Goal: Task Accomplishment & Management: Manage account settings

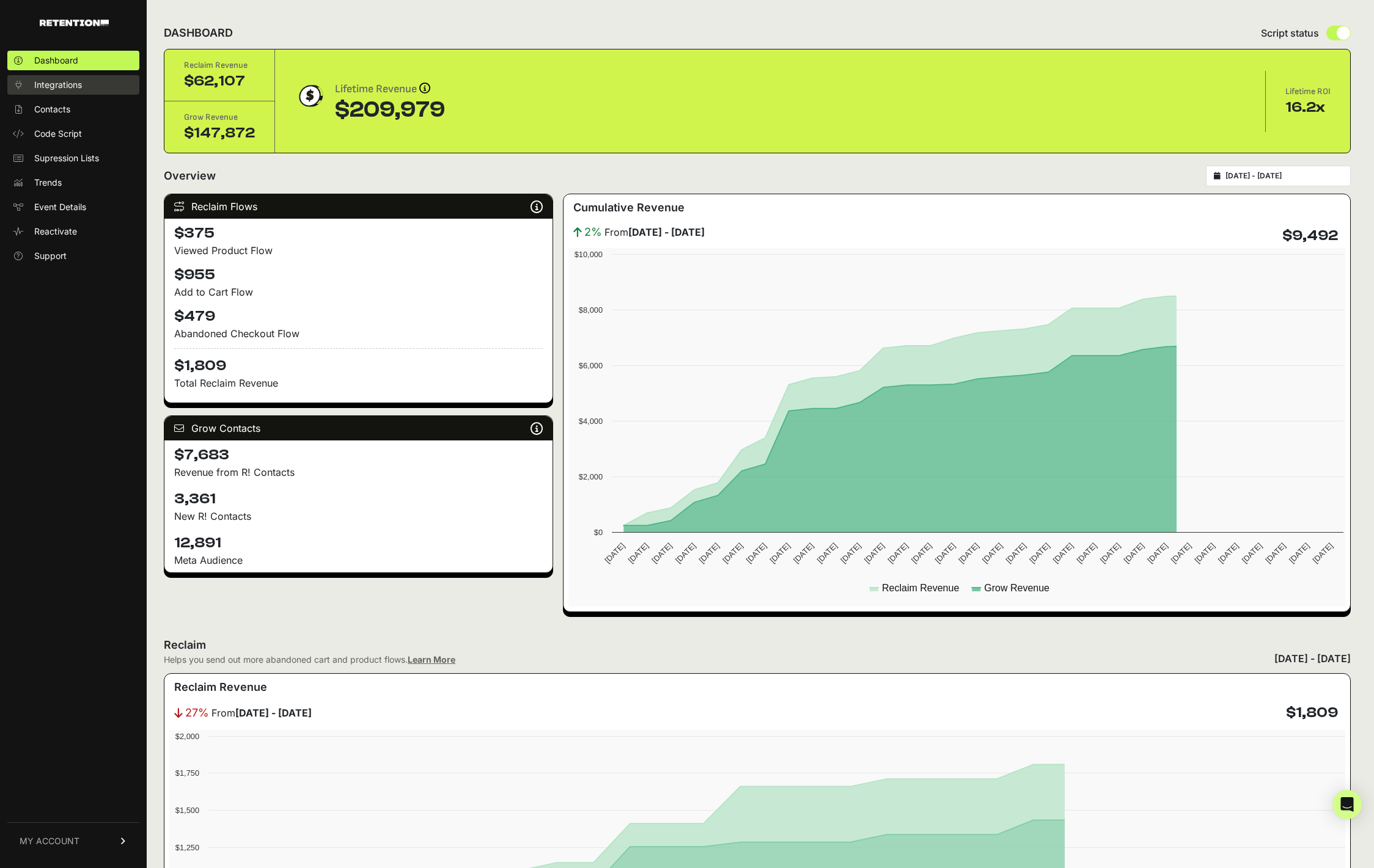
click at [75, 82] on span "Integrations" at bounding box center [58, 85] width 48 height 12
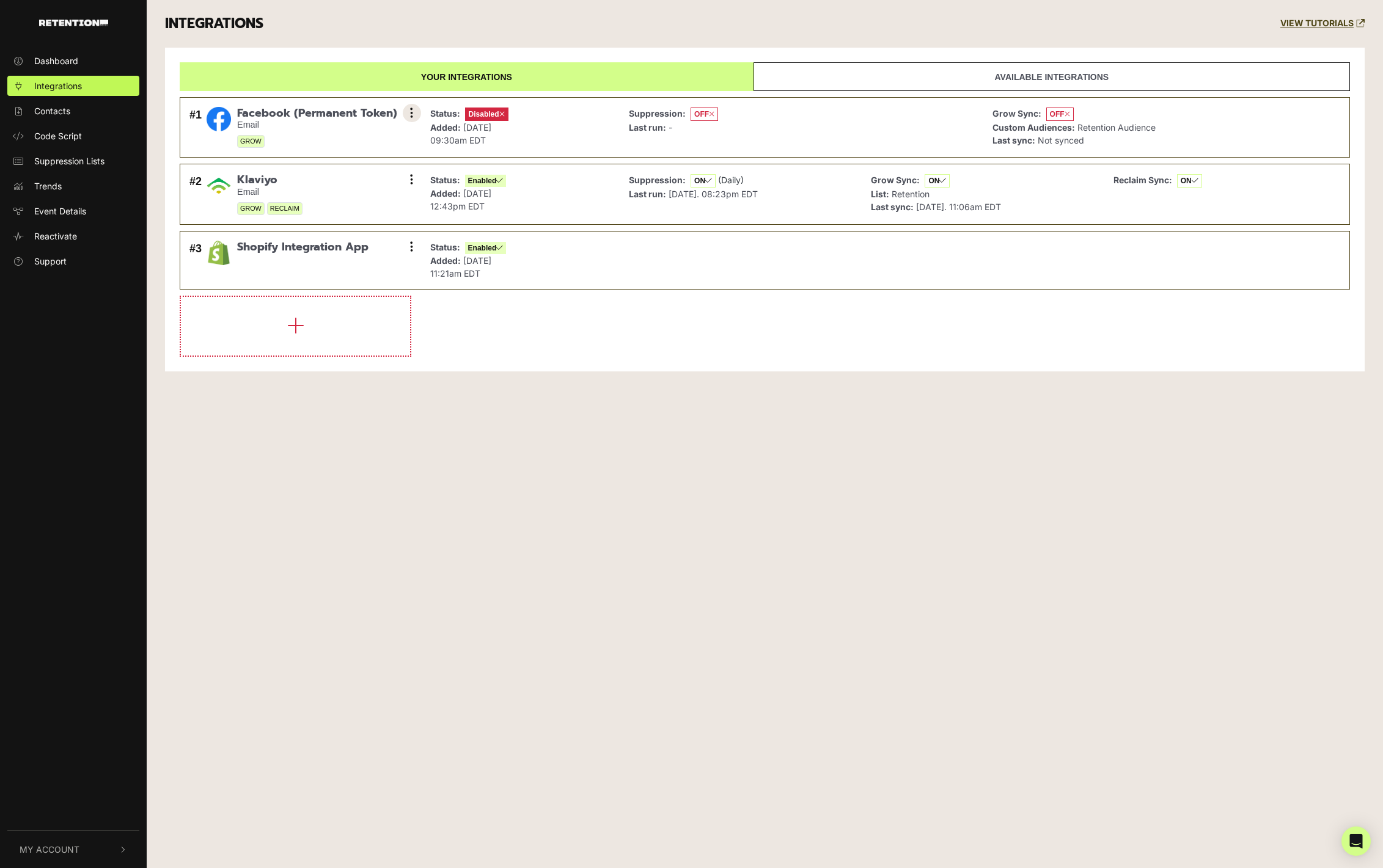
click at [419, 110] on button at bounding box center [412, 112] width 18 height 18
click at [319, 110] on link "Settings" at bounding box center [337, 114] width 116 height 27
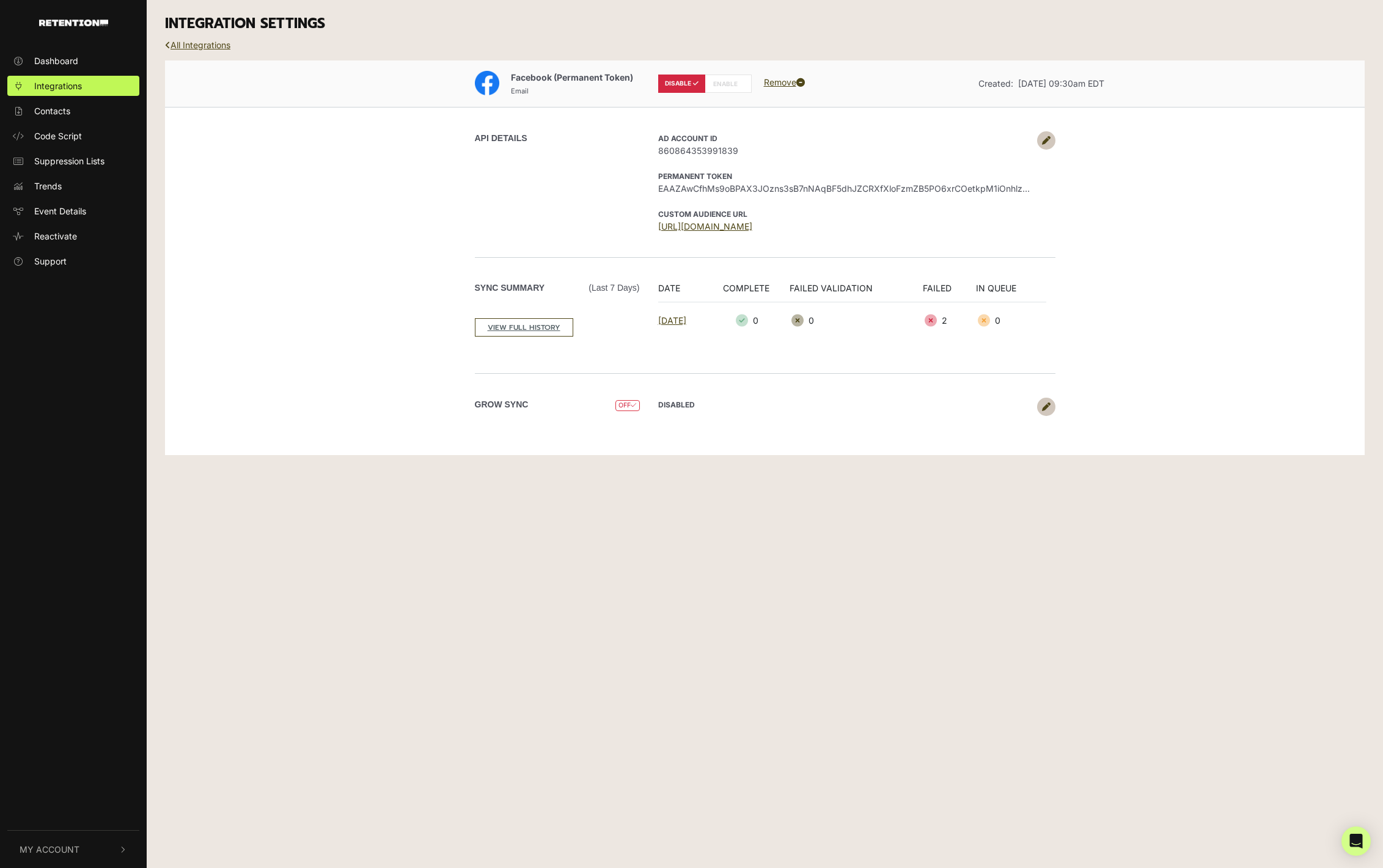
click at [1038, 143] on link at bounding box center [1046, 140] width 18 height 18
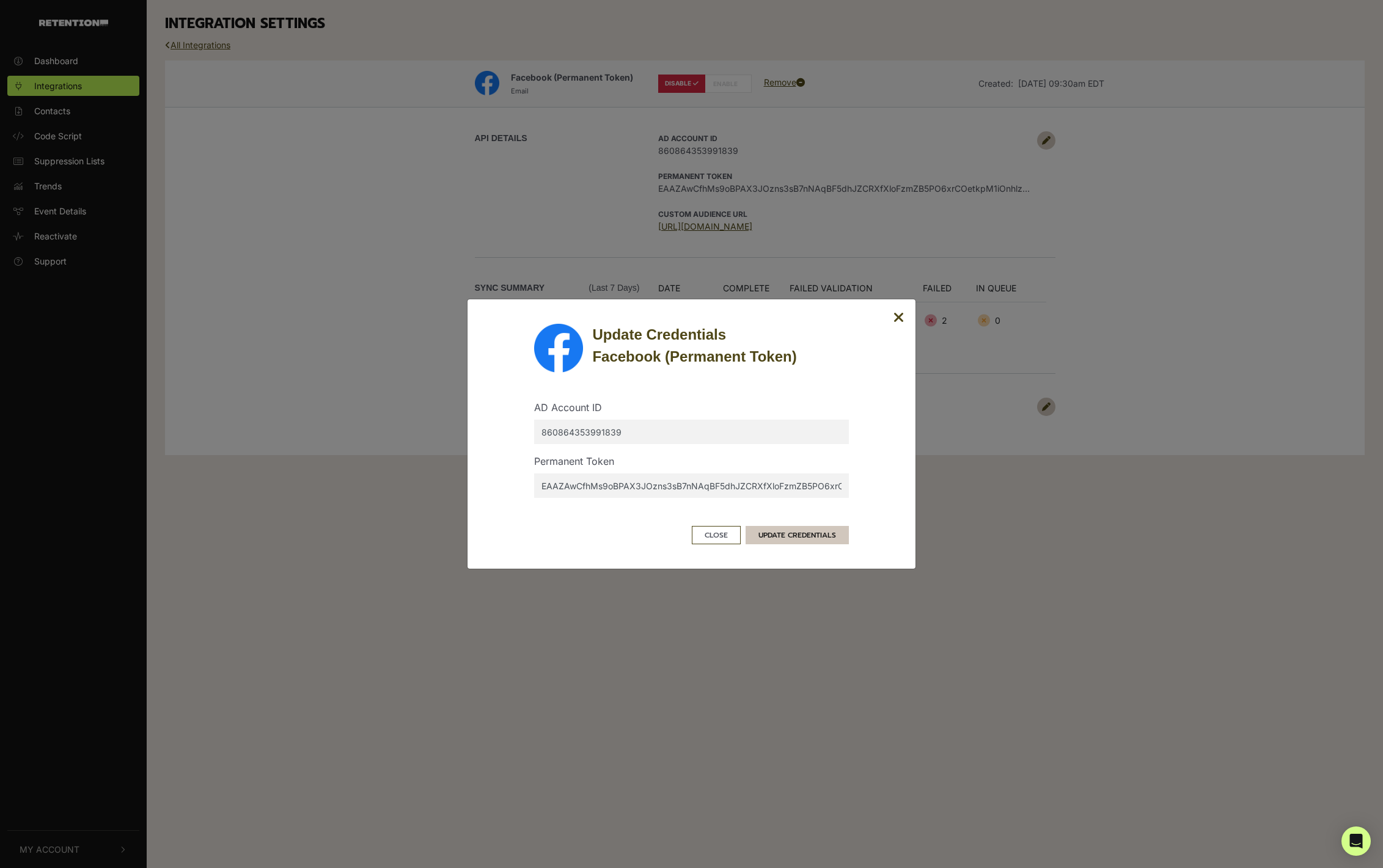
click at [807, 541] on button "UPDATE CREDENTIALS" at bounding box center [797, 535] width 103 height 18
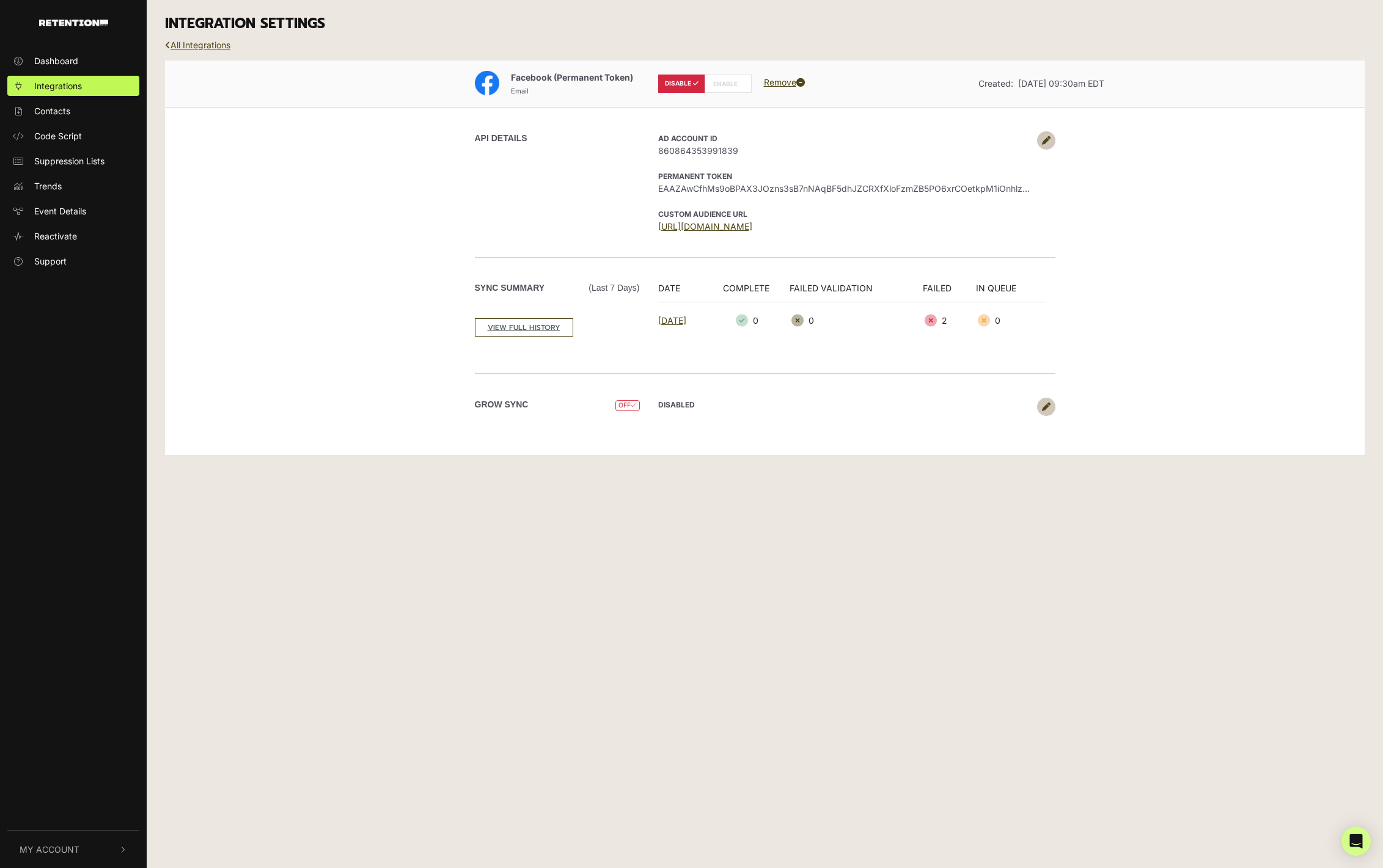
click at [724, 85] on label "ENABLE" at bounding box center [728, 83] width 47 height 18
click at [1052, 408] on link at bounding box center [1046, 406] width 18 height 18
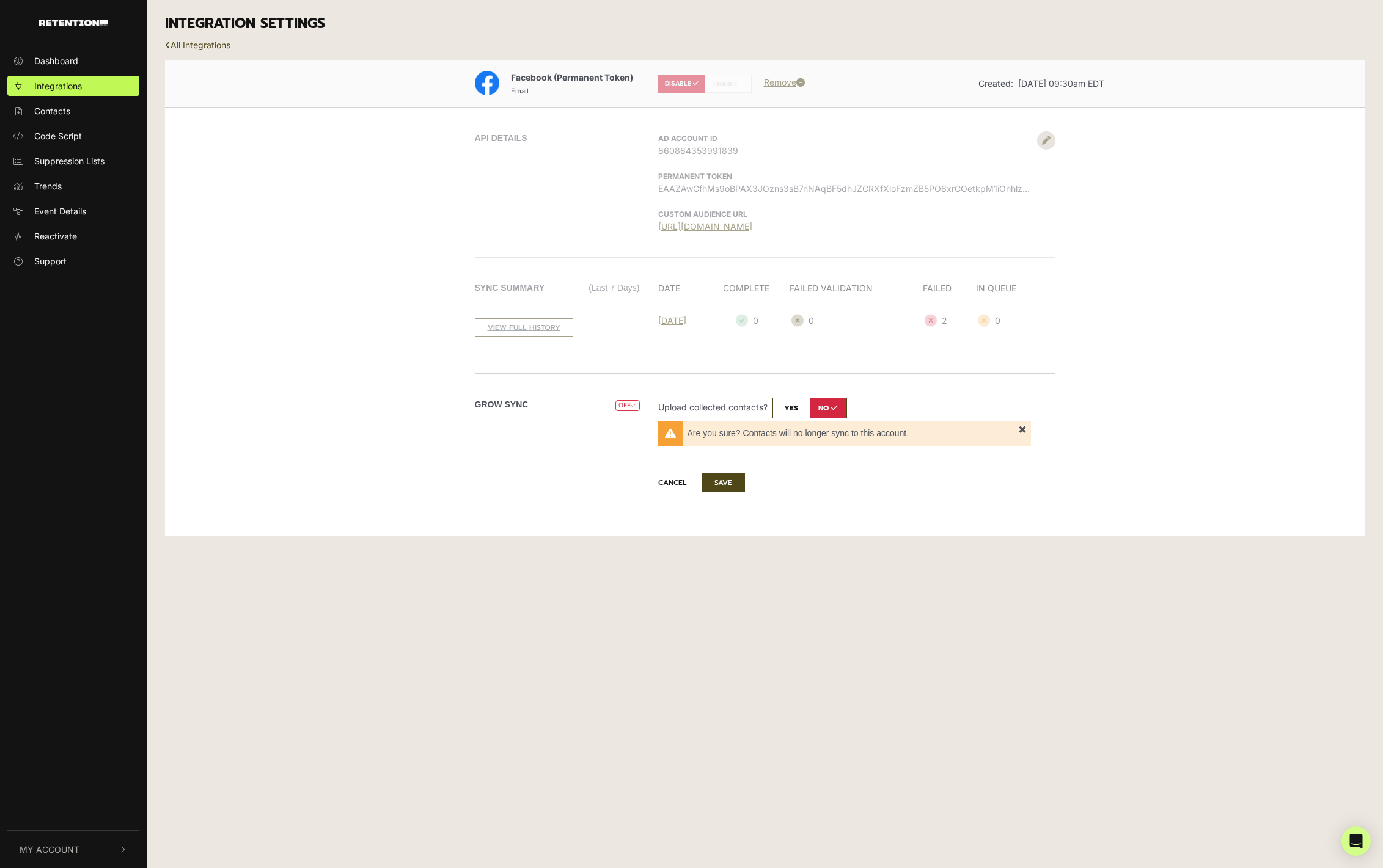
click at [790, 400] on input "checkbox" at bounding box center [809, 408] width 74 height 21
checkbox input "true"
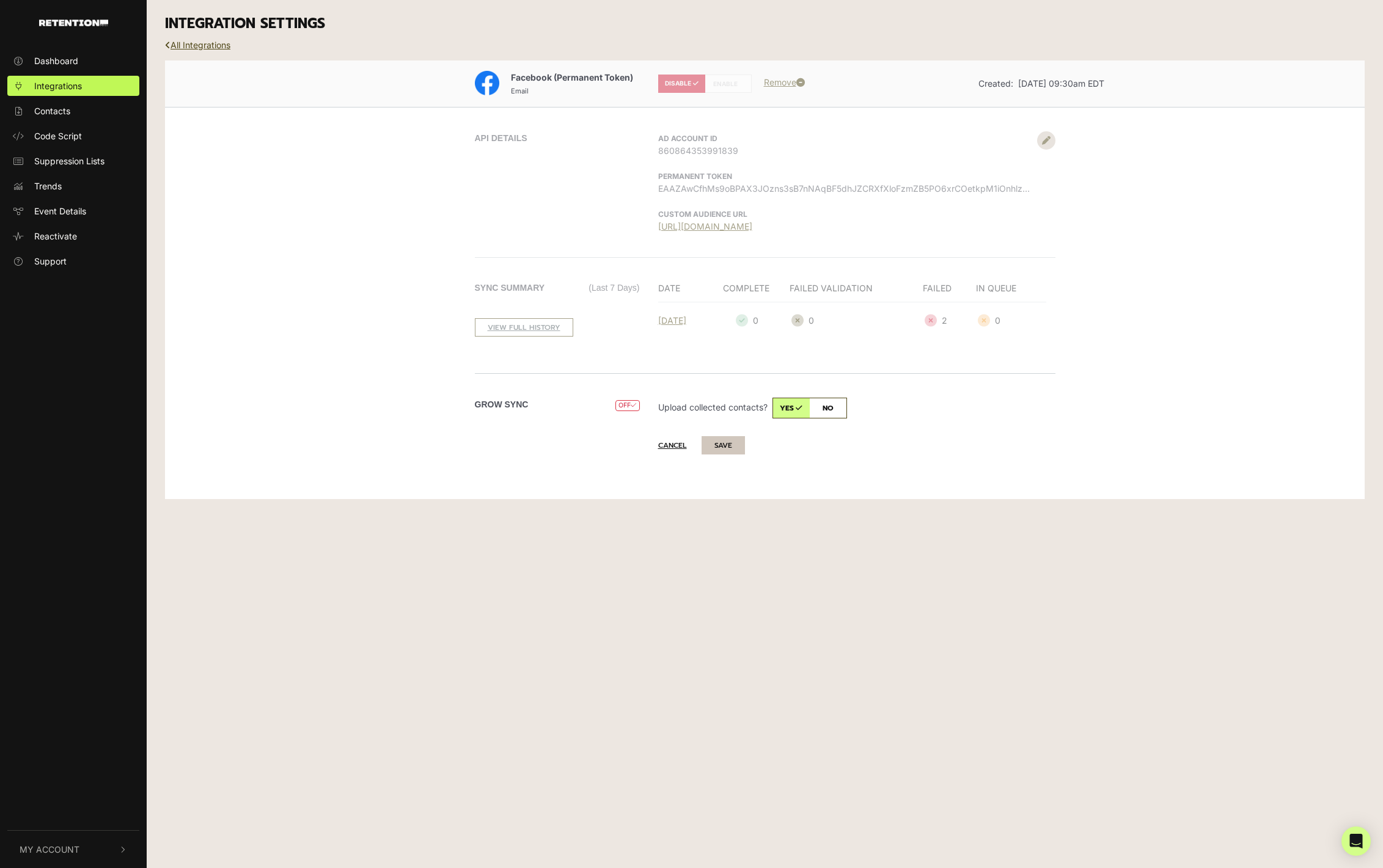
click at [720, 454] on button "SAVE" at bounding box center [723, 445] width 44 height 18
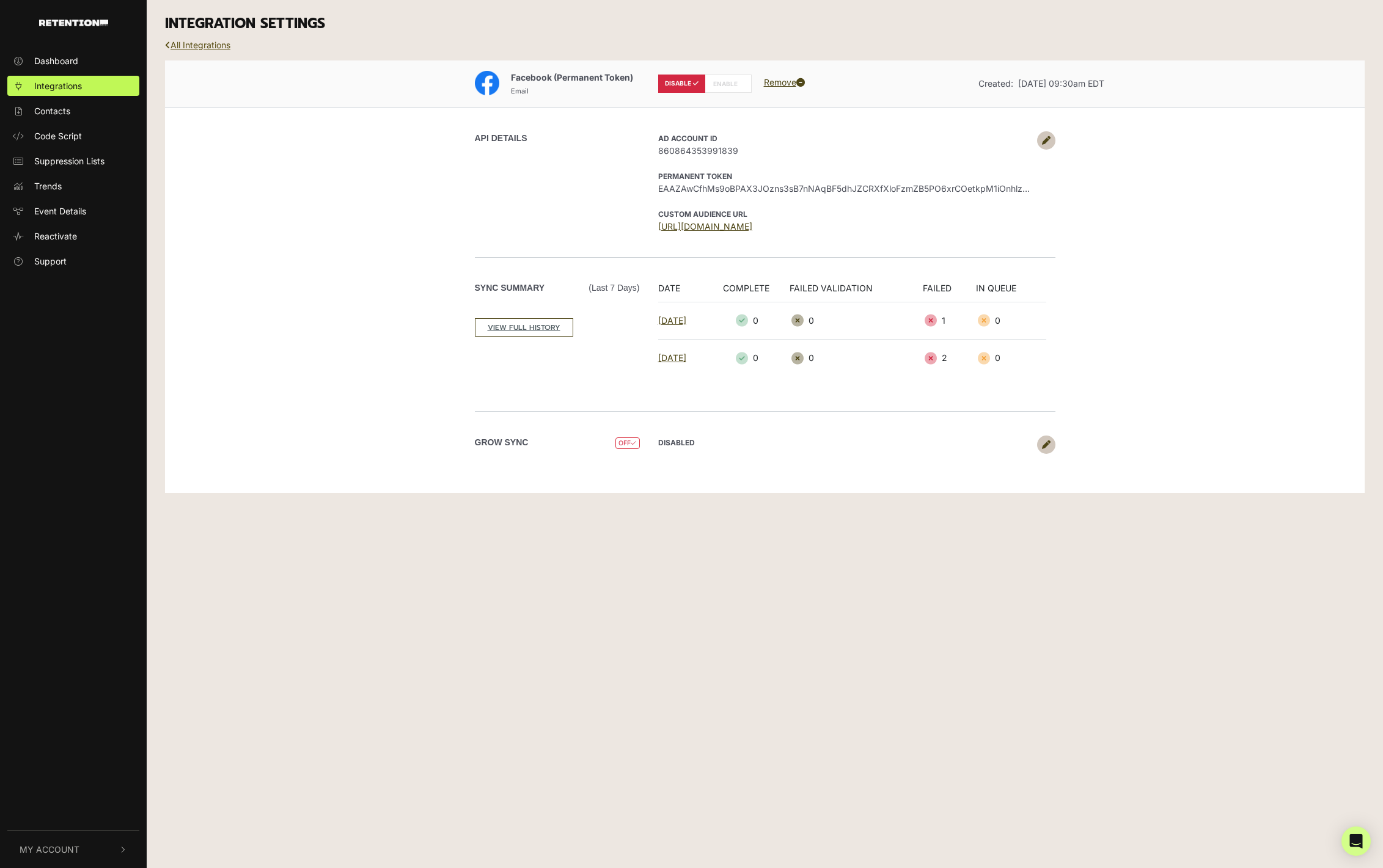
click at [185, 46] on link "All Integrations" at bounding box center [197, 45] width 66 height 11
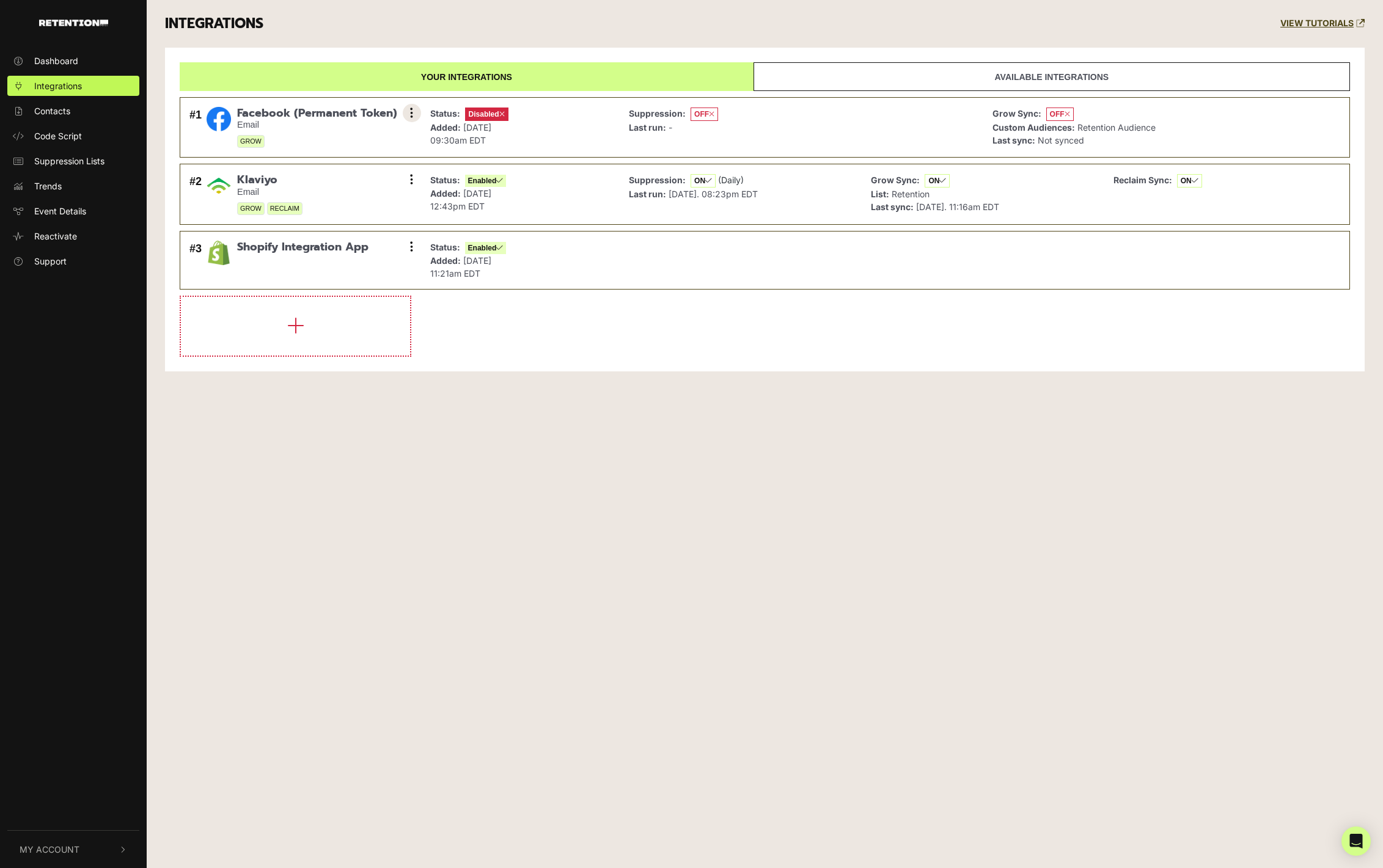
click at [404, 114] on button at bounding box center [412, 112] width 18 height 18
click at [339, 113] on link "Settings" at bounding box center [337, 114] width 116 height 27
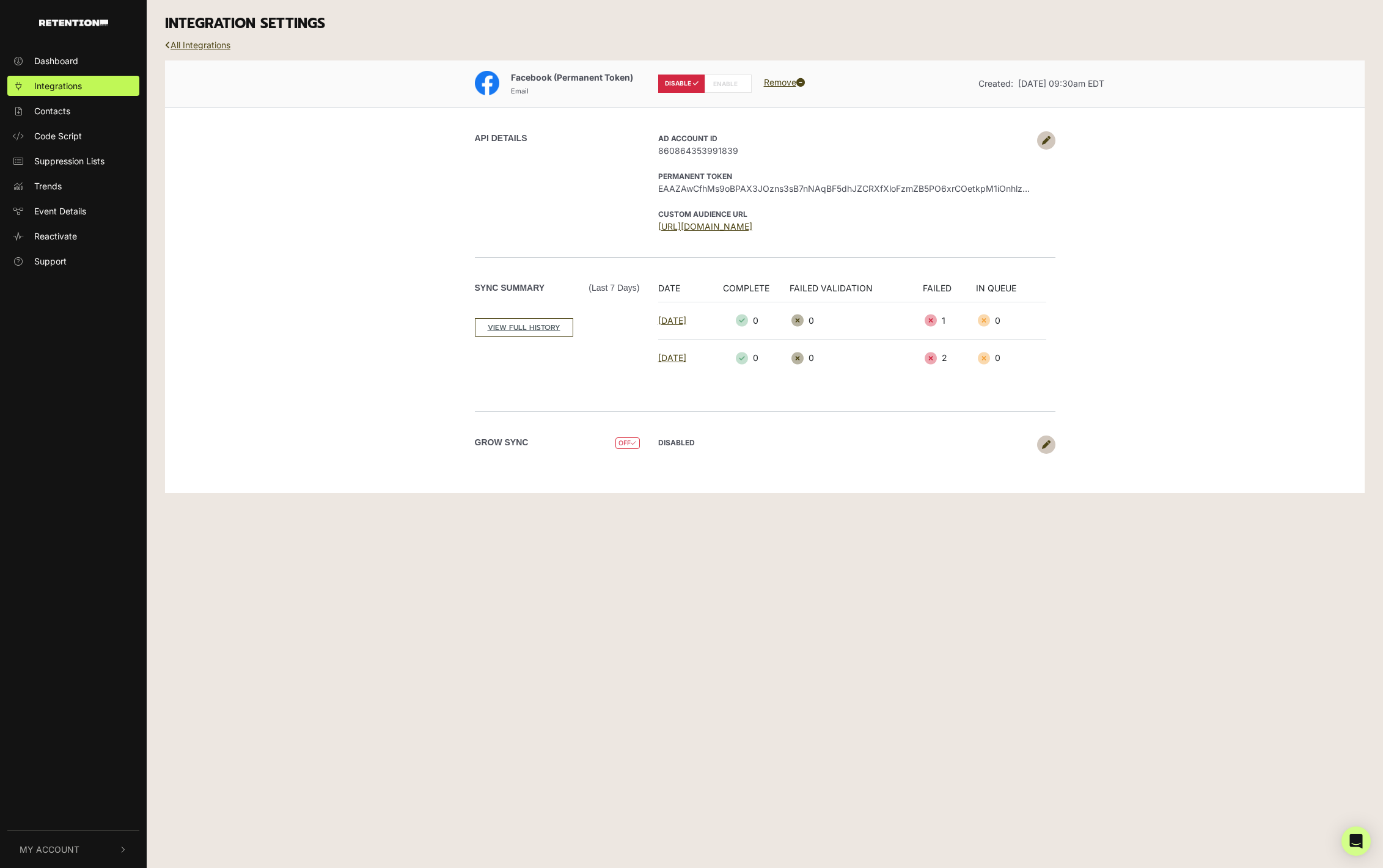
click at [722, 81] on label "ENABLE" at bounding box center [728, 83] width 47 height 18
radio input "false"
radio input "true"
click at [1037, 443] on link at bounding box center [1046, 444] width 18 height 18
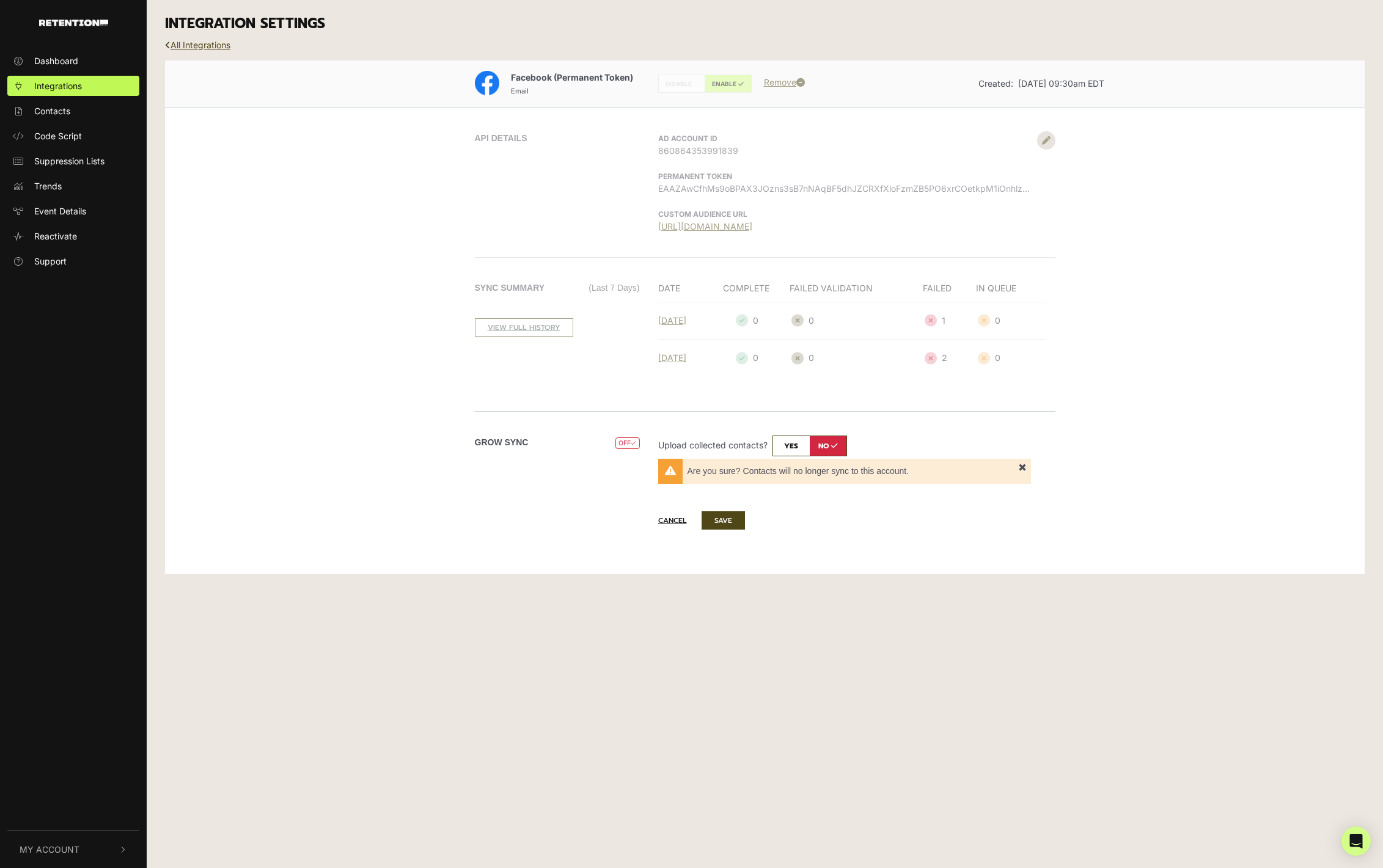
click at [800, 446] on input "checkbox" at bounding box center [809, 446] width 74 height 21
checkbox input "true"
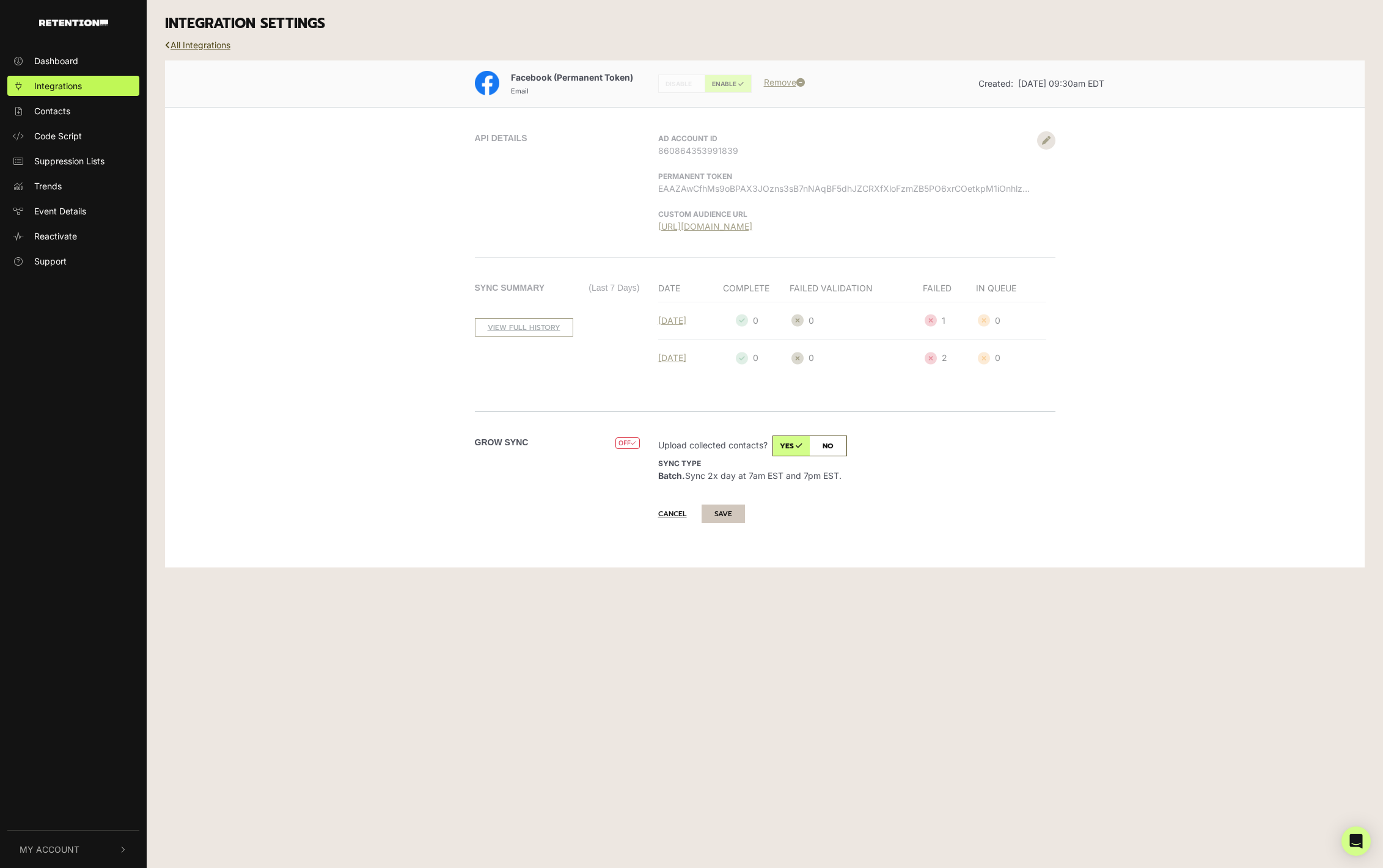
click at [711, 516] on button "SAVE" at bounding box center [723, 513] width 44 height 18
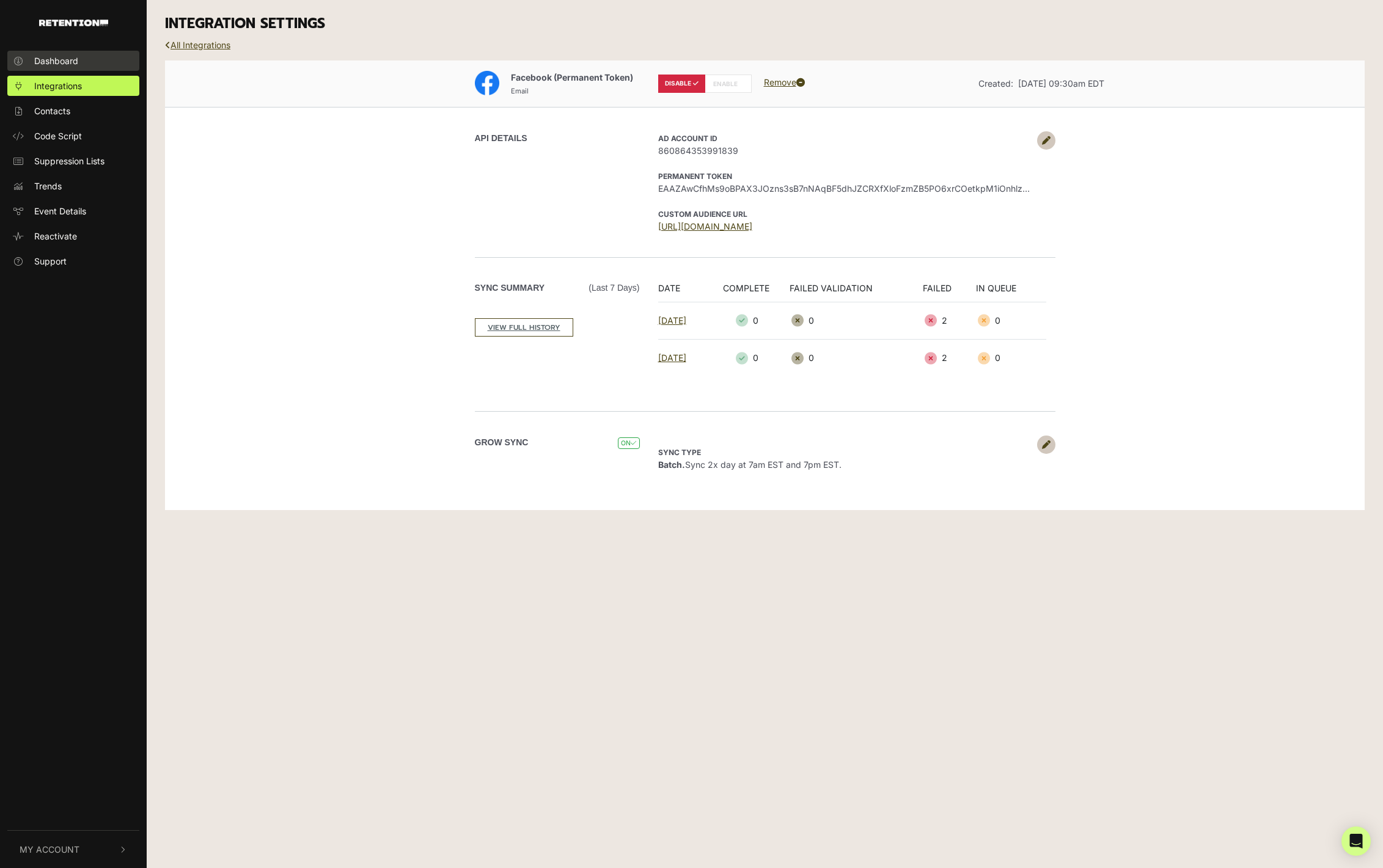
click at [89, 64] on link "Dashboard" at bounding box center [73, 61] width 132 height 20
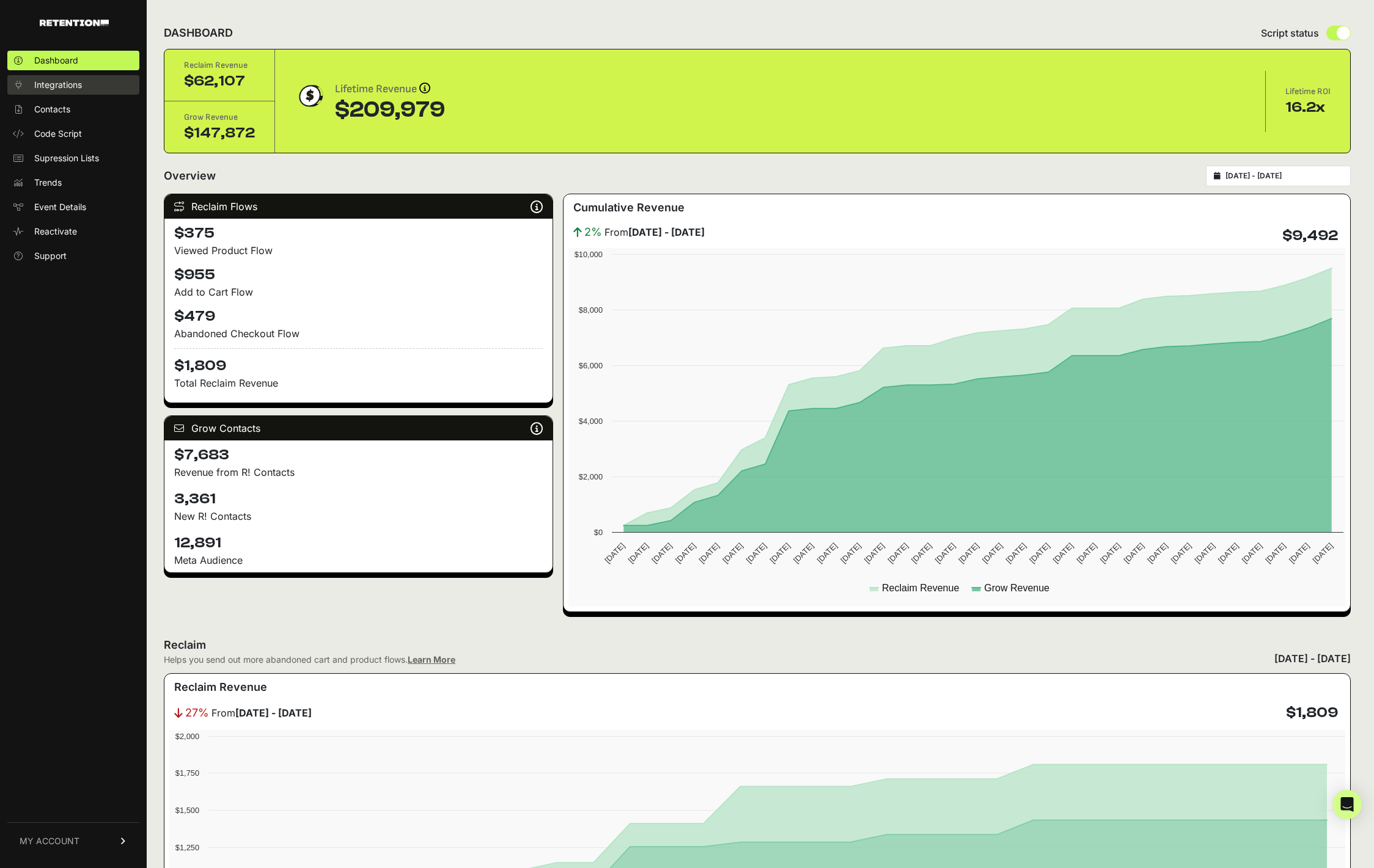
click at [72, 80] on span "Integrations" at bounding box center [58, 85] width 48 height 12
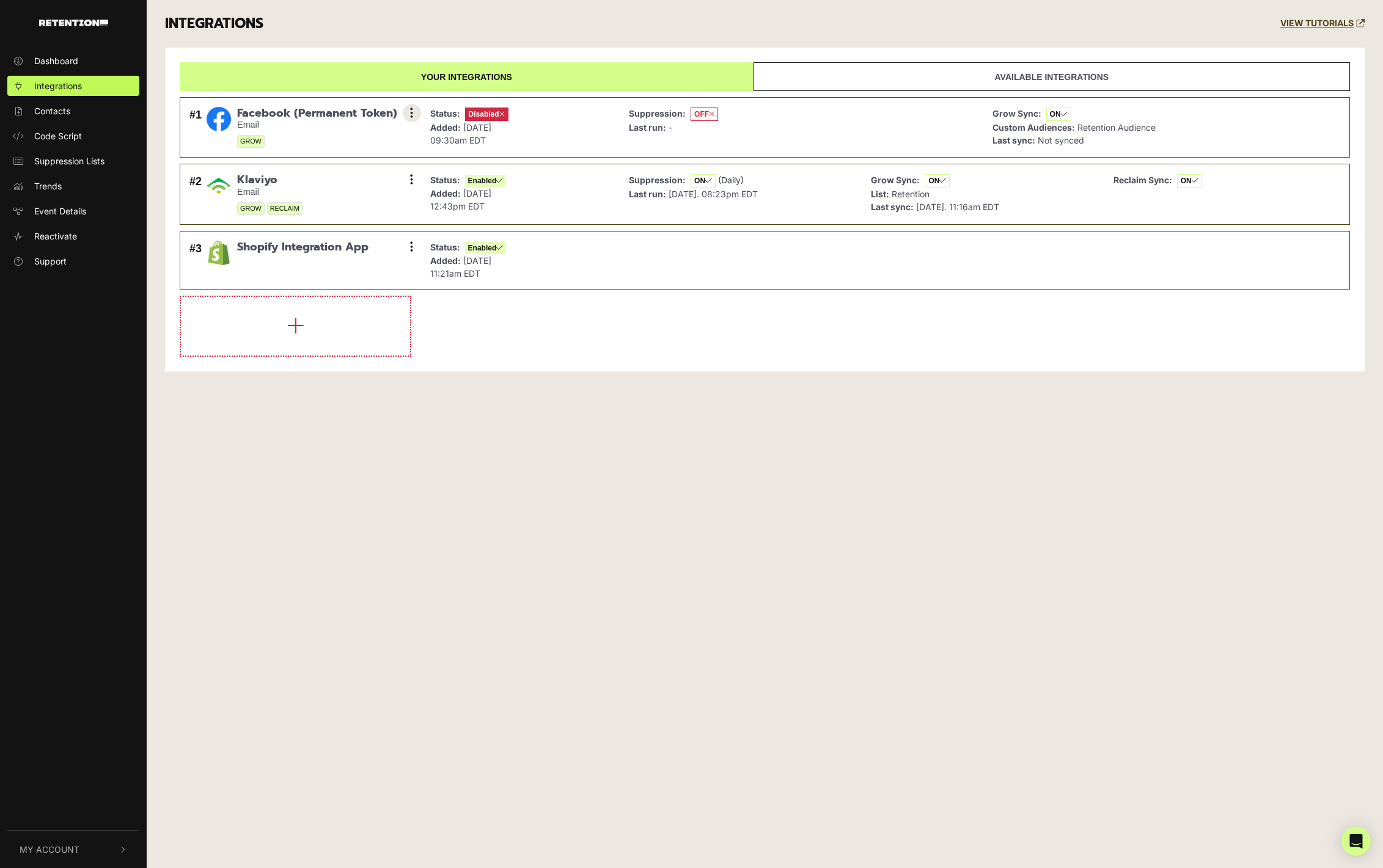
click at [419, 116] on button at bounding box center [412, 112] width 18 height 18
click at [319, 167] on link "Enable" at bounding box center [337, 167] width 116 height 27
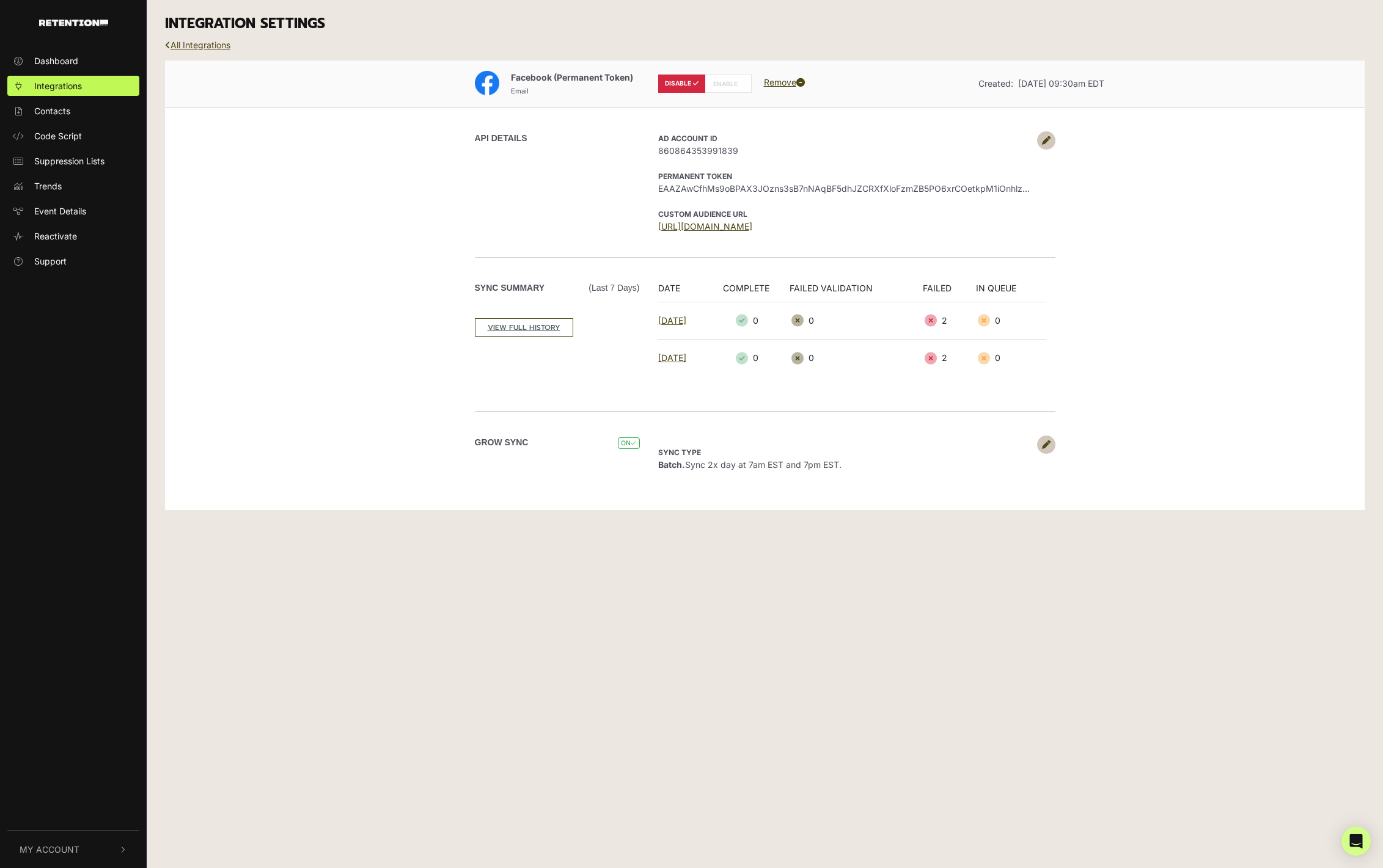
click at [1048, 444] on icon at bounding box center [1046, 444] width 9 height 9
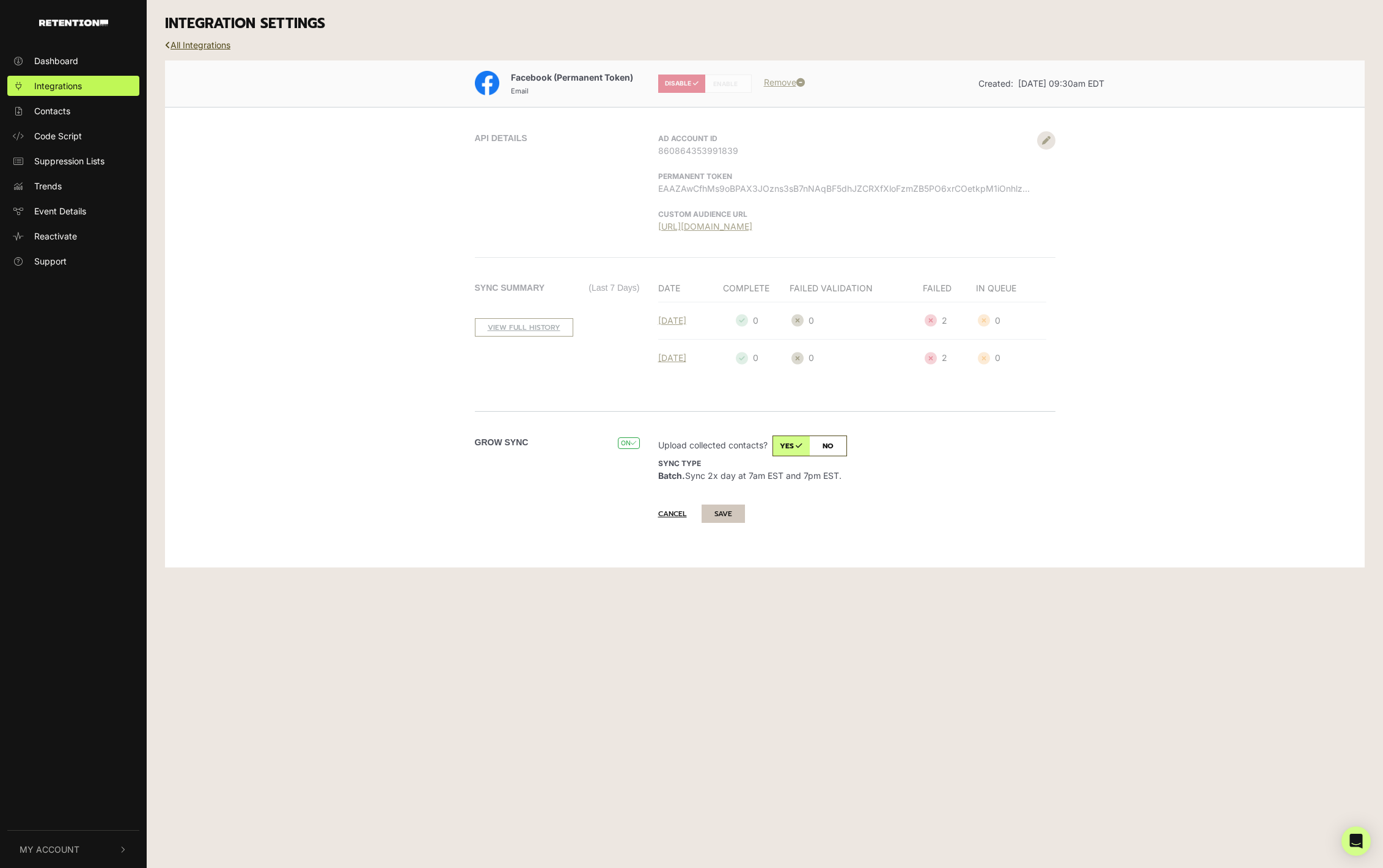
click at [725, 515] on button "SAVE" at bounding box center [723, 513] width 44 height 18
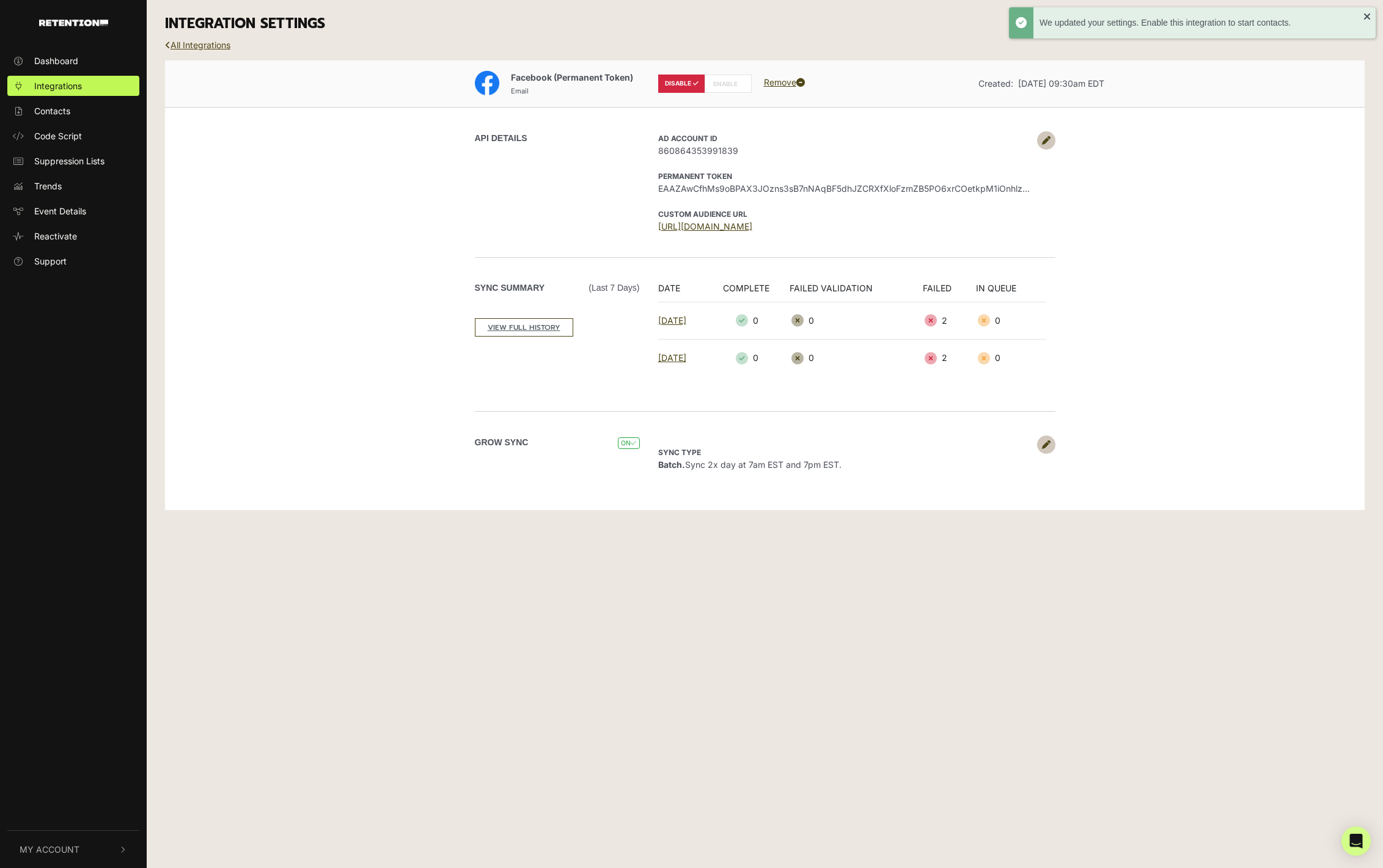
click at [746, 86] on label "ENABLE" at bounding box center [728, 83] width 47 height 18
radio input "false"
radio input "true"
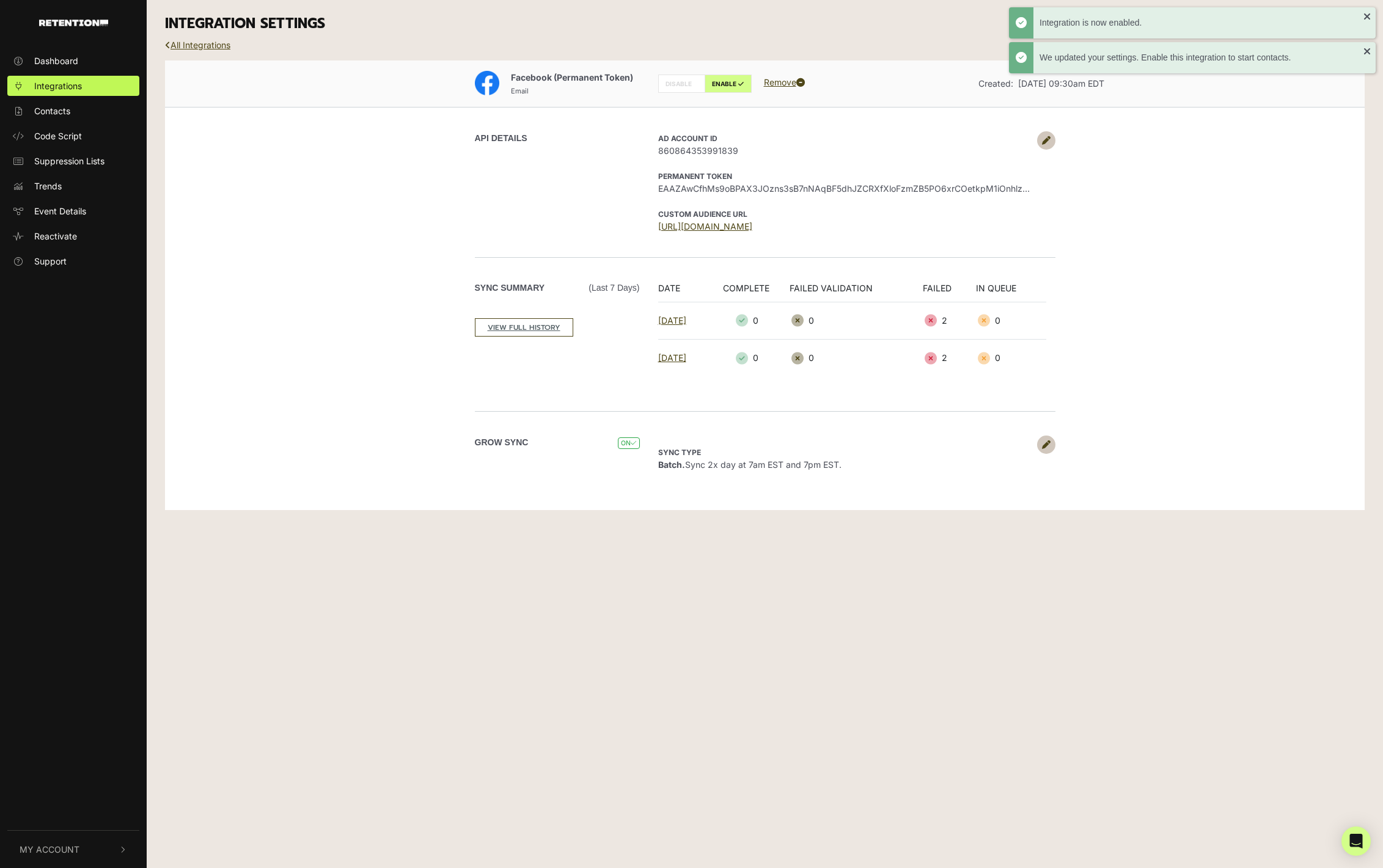
click at [1043, 143] on icon at bounding box center [1046, 141] width 9 height 9
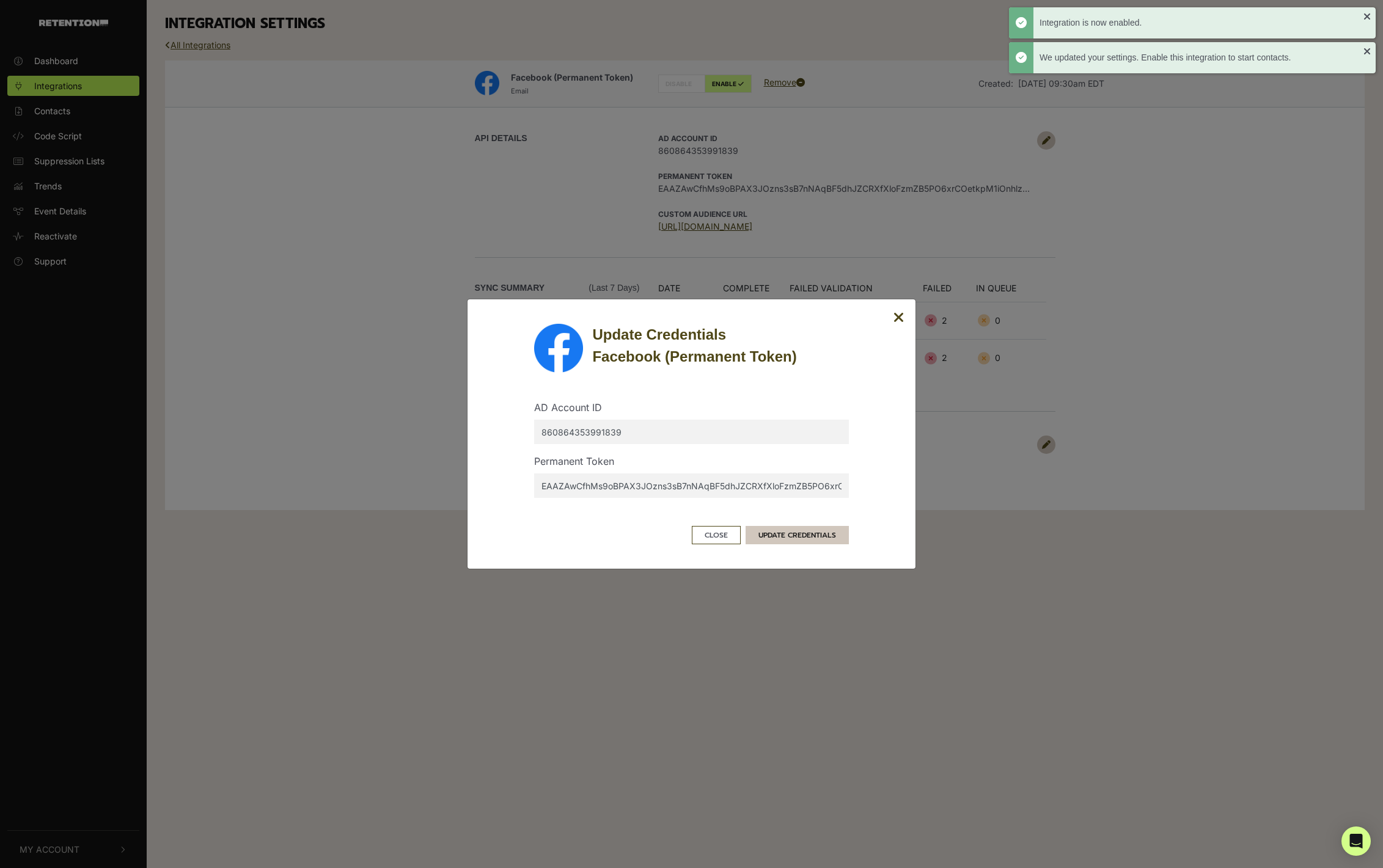
click at [791, 531] on button "UPDATE CREDENTIALS" at bounding box center [797, 535] width 103 height 18
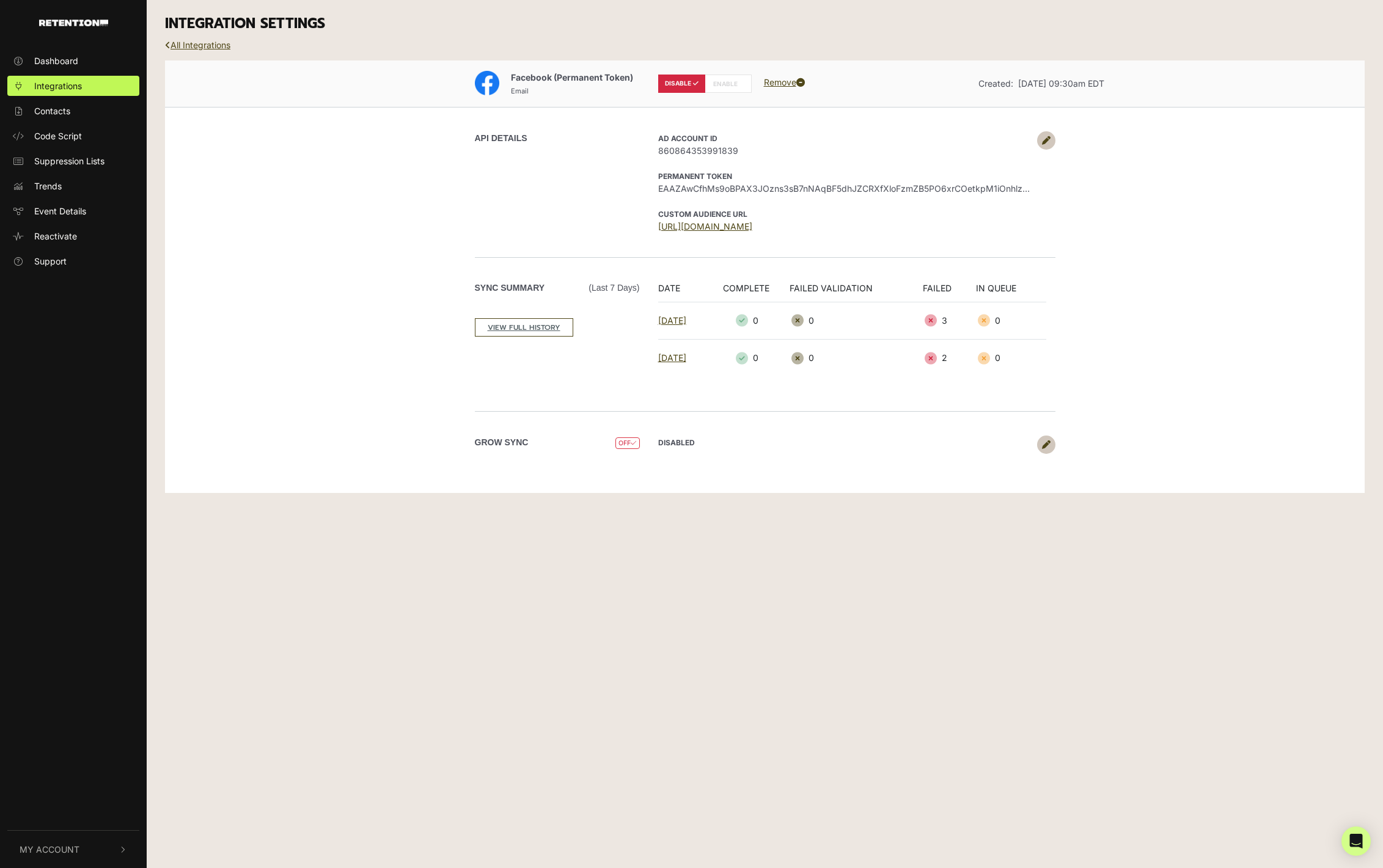
click at [1044, 141] on icon at bounding box center [1046, 141] width 9 height 9
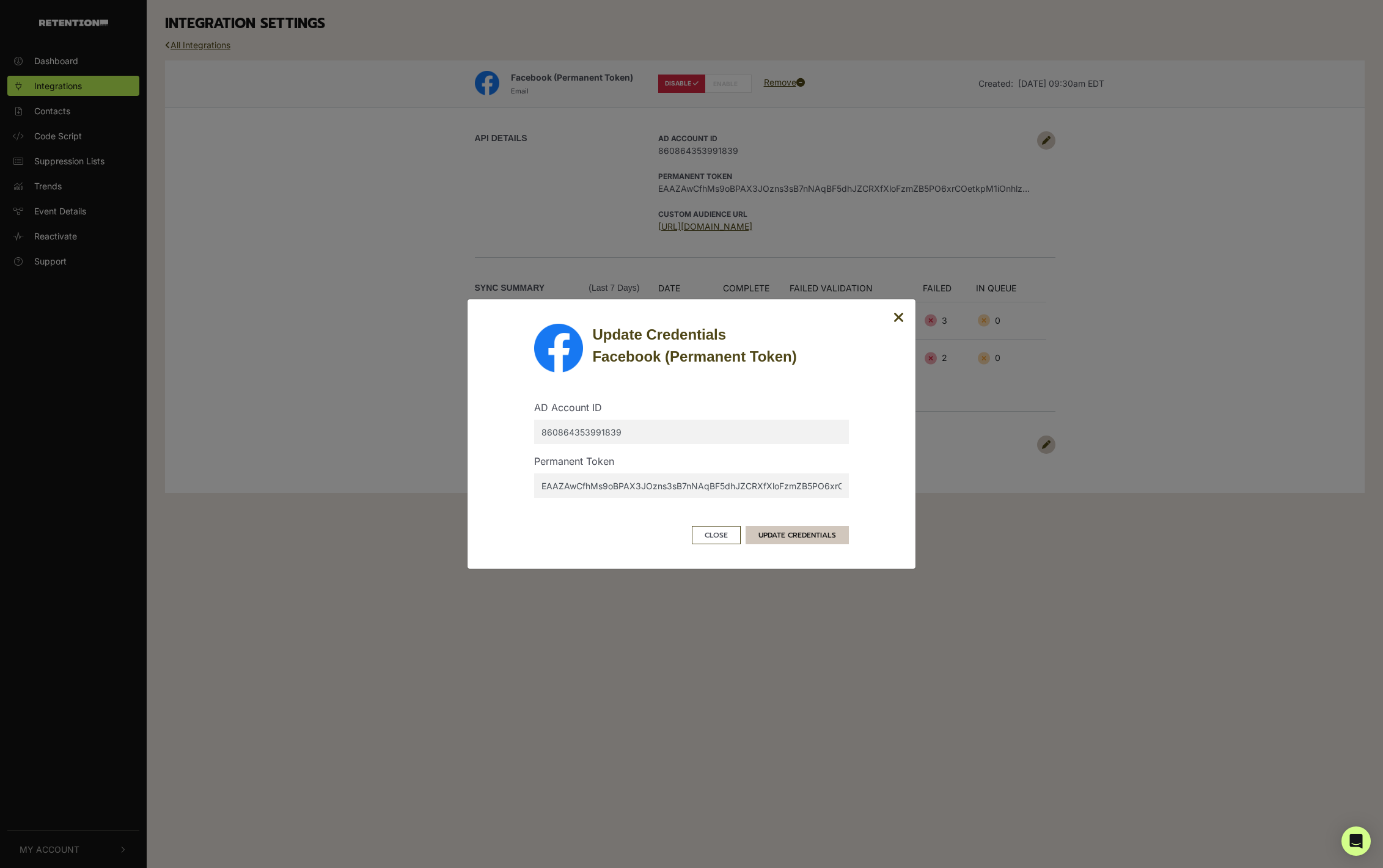
click at [797, 543] on button "UPDATE CREDENTIALS" at bounding box center [797, 535] width 103 height 18
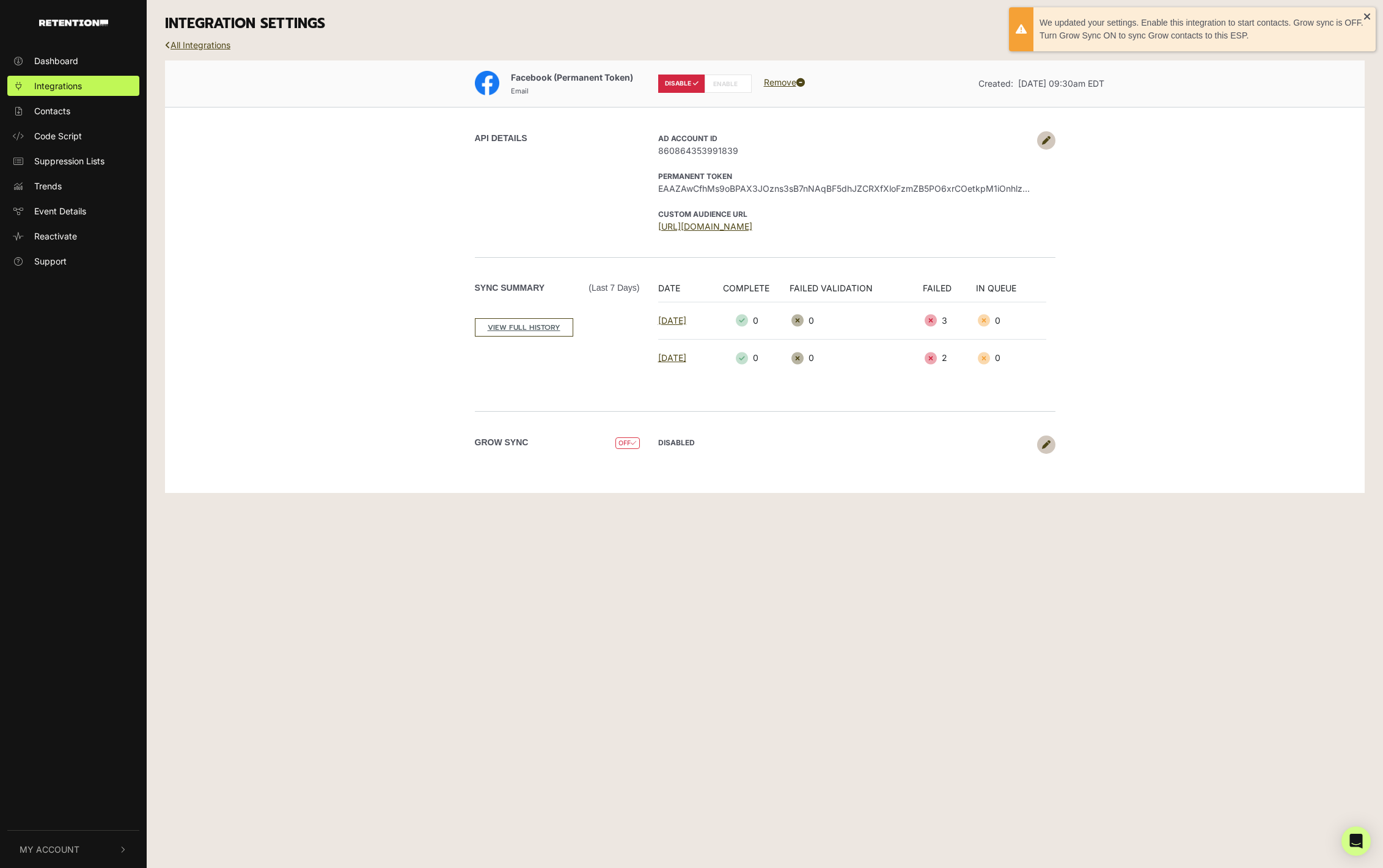
click at [727, 80] on label "ENABLE" at bounding box center [728, 83] width 47 height 18
radio input "false"
radio input "true"
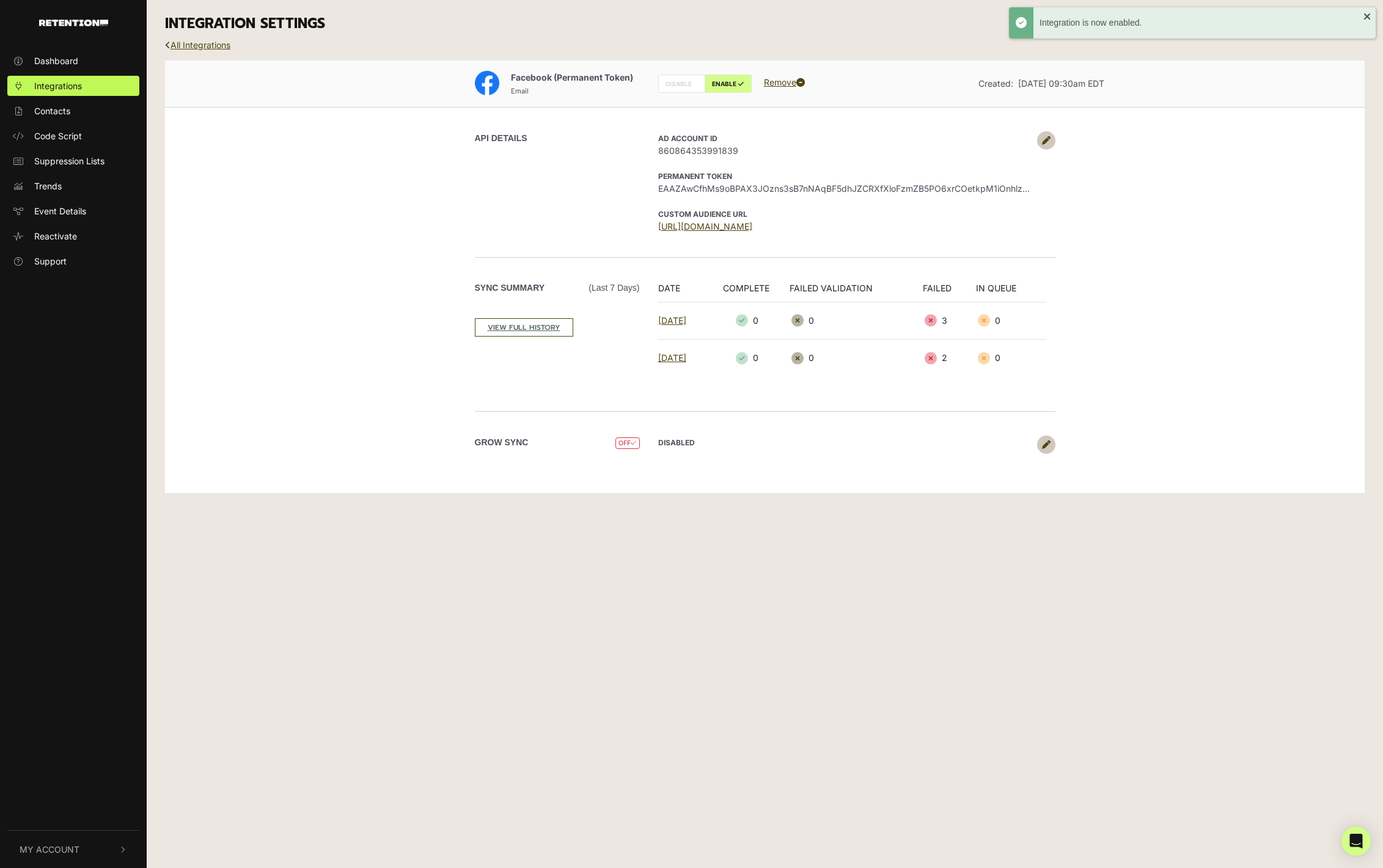
drag, startPoint x: 1037, startPoint y: 410, endPoint x: 1040, endPoint y: 416, distance: 6.7
click at [1037, 410] on div "API DETAILS AD Account ID 860864353991839 Permanent Token EAAZAwCfhMs9oBPAX3JOz…" at bounding box center [765, 292] width 697 height 371
click at [1043, 426] on div "Grow Sync OFF DISABLED Upload collected contacts? yes no Sync type Batch. Sync …" at bounding box center [765, 444] width 697 height 67
click at [1046, 436] on link at bounding box center [1046, 444] width 18 height 18
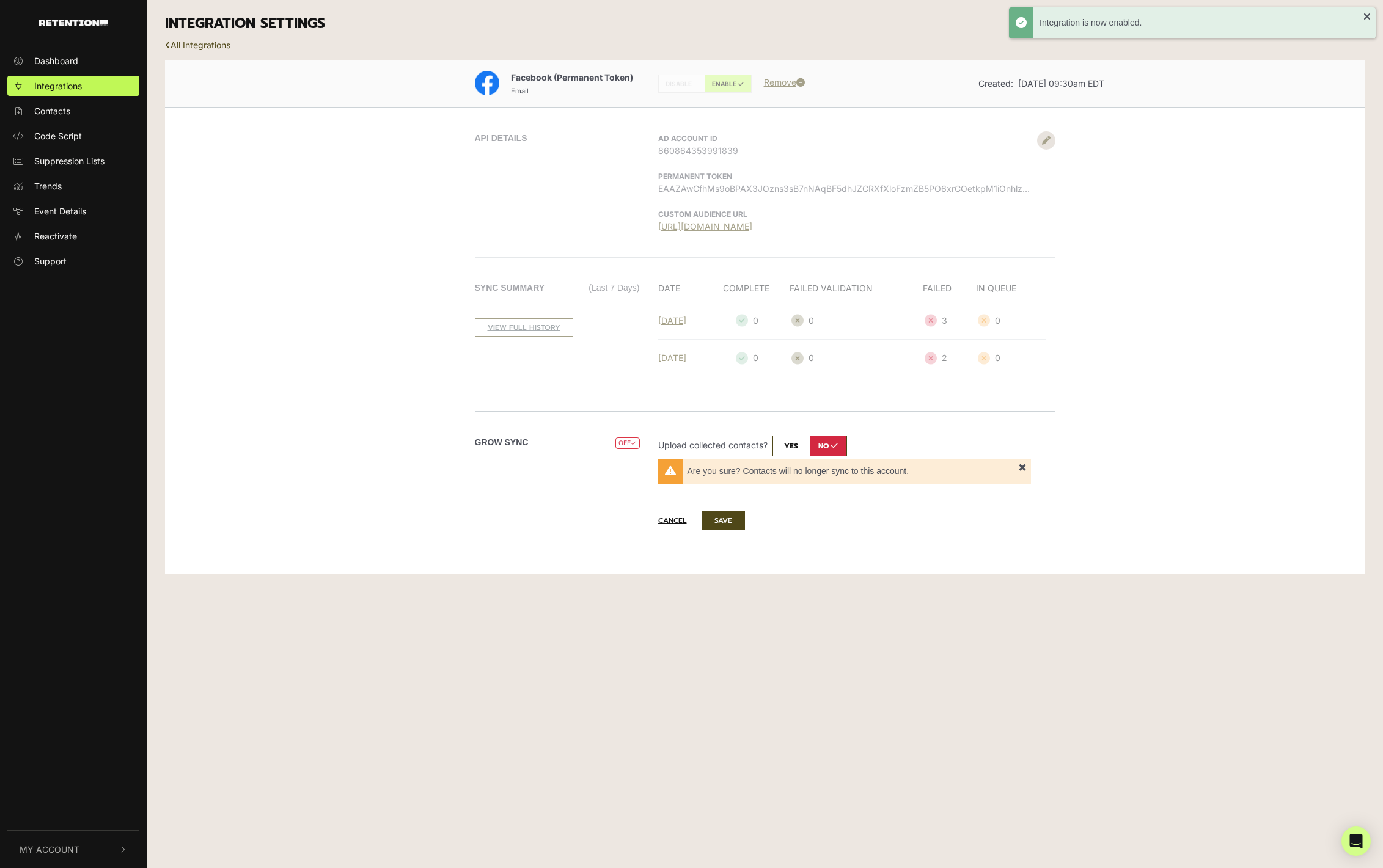
click at [805, 458] on li "Upload collected contacts? yes no Sync type Batch. Sync 2x day at 7am EST and 7…" at bounding box center [844, 460] width 373 height 48
click at [795, 432] on div "Grow Sync OFF DISABLED Upload collected contacts? yes no Sync type Batch. Sync …" at bounding box center [765, 464] width 697 height 107
click at [629, 442] on span "OFF" at bounding box center [627, 443] width 24 height 11
click at [799, 455] on input "checkbox" at bounding box center [809, 446] width 74 height 21
checkbox input "true"
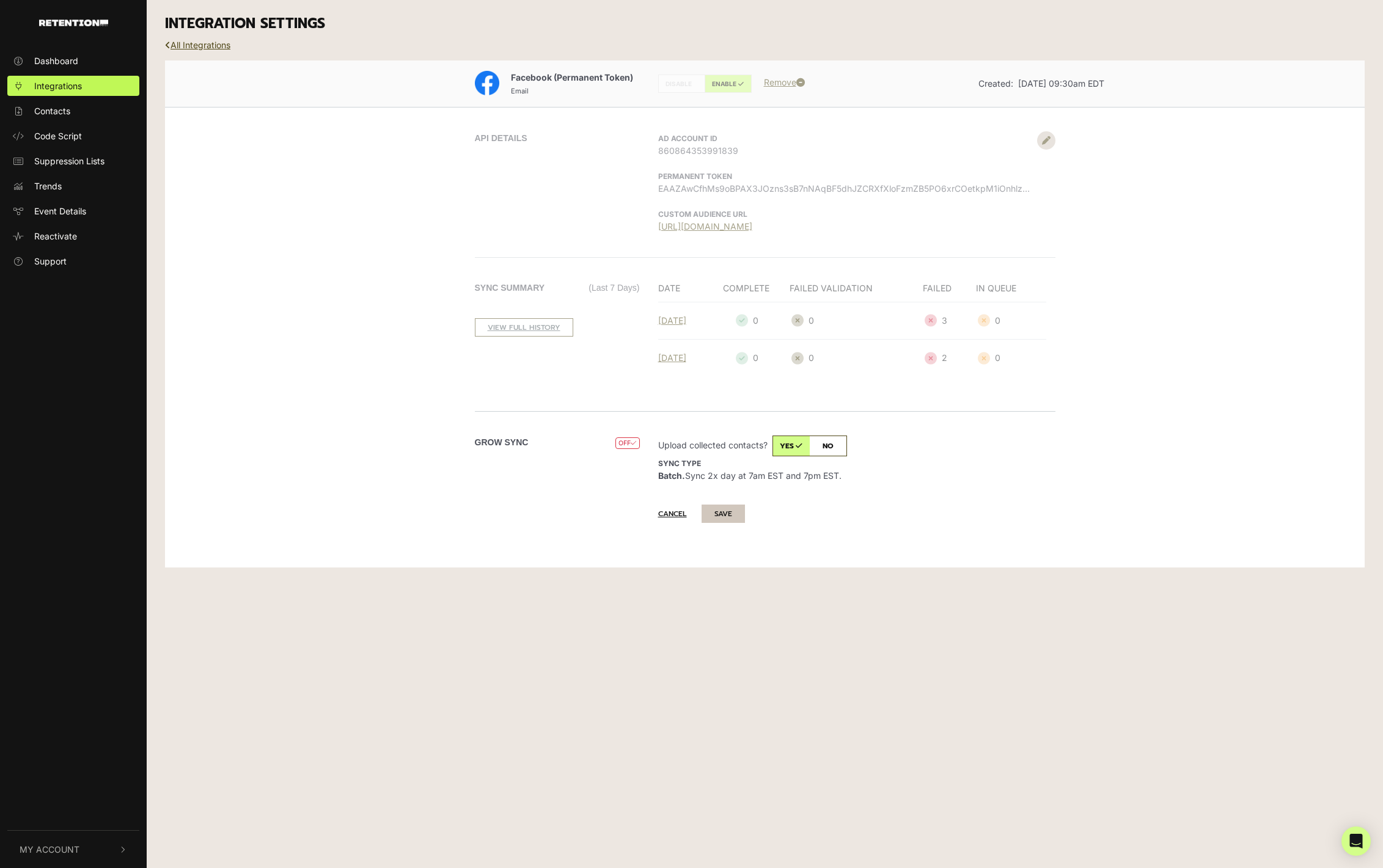
click at [736, 509] on button "SAVE" at bounding box center [723, 513] width 44 height 18
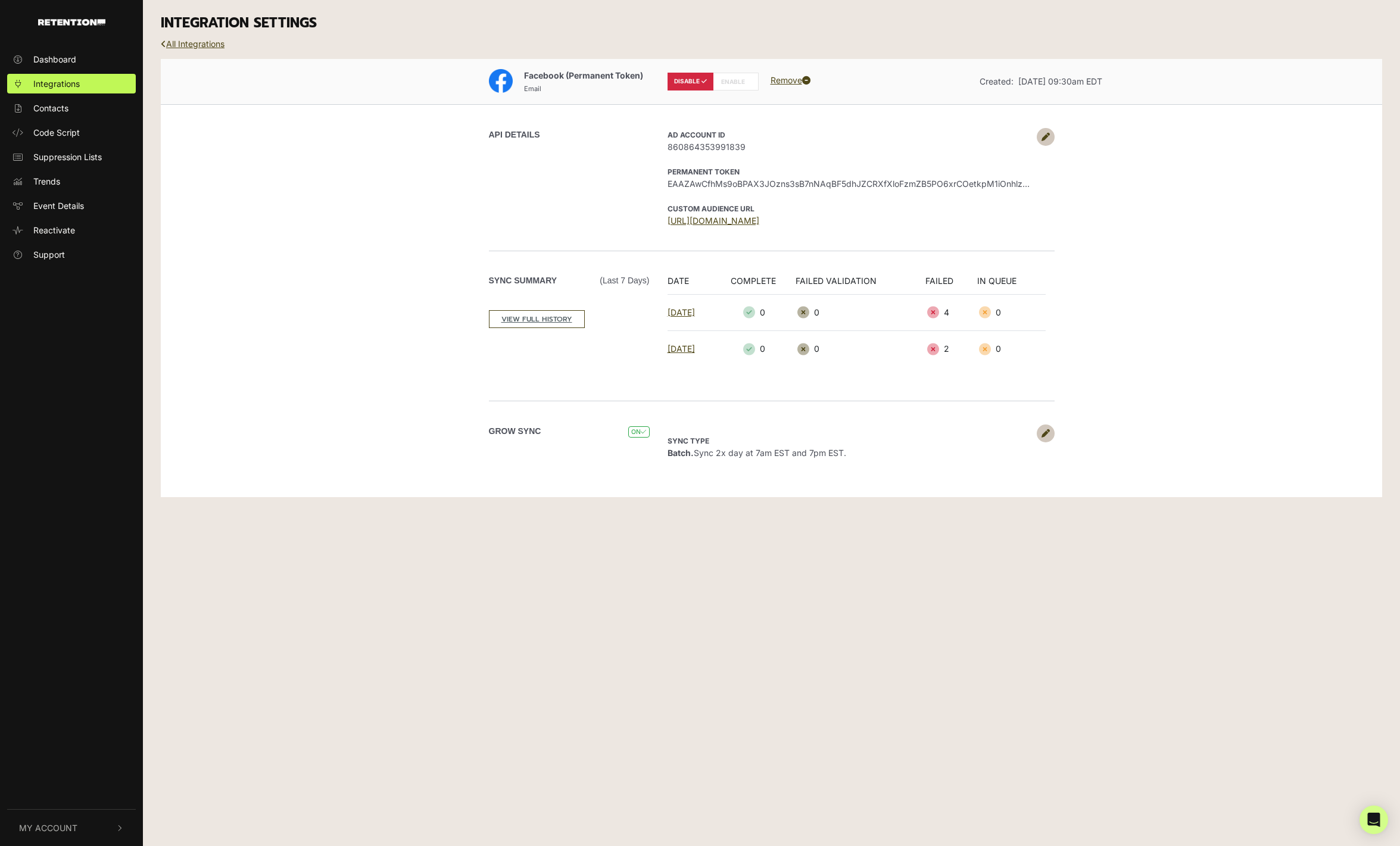
click at [1048, 144] on link at bounding box center [1045, 136] width 18 height 18
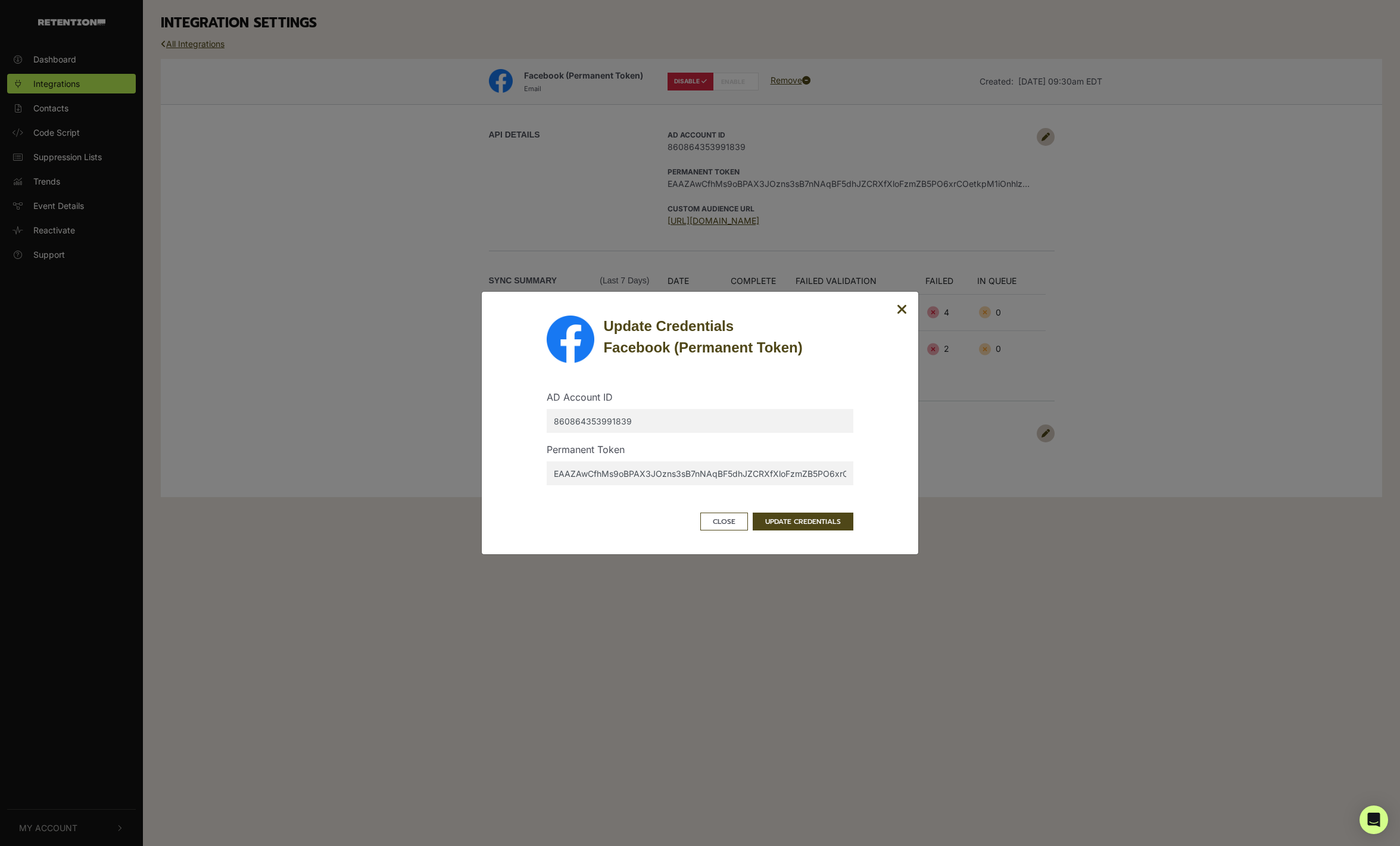
click at [820, 535] on div "Update Credentials Facebook (Permanent Token) AD Account ID 860864353991839 Per…" at bounding box center [700, 423] width 438 height 264
click at [826, 527] on button "UPDATE CREDENTIALS" at bounding box center [803, 521] width 100 height 18
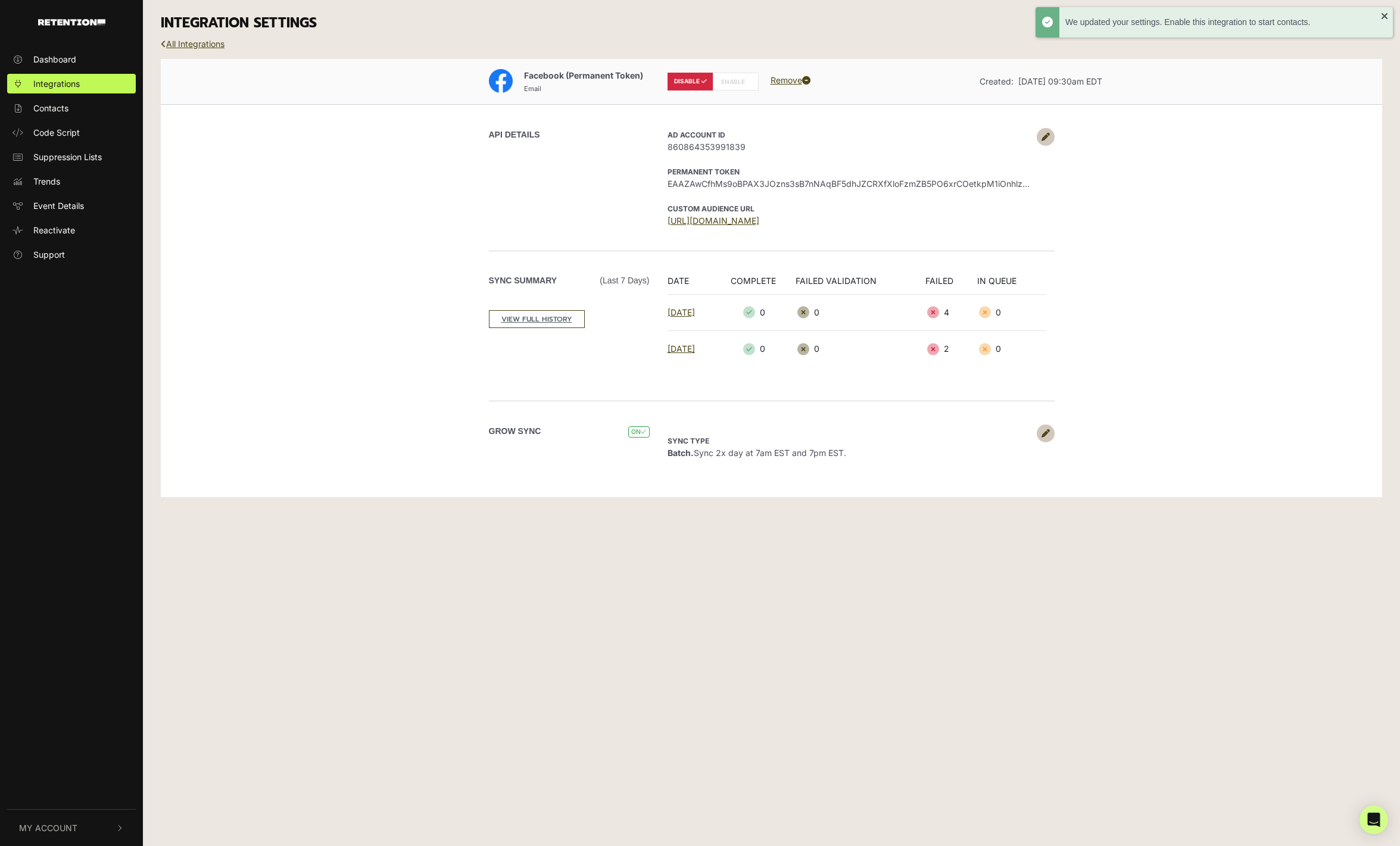
click at [740, 78] on label "ENABLE" at bounding box center [736, 81] width 46 height 18
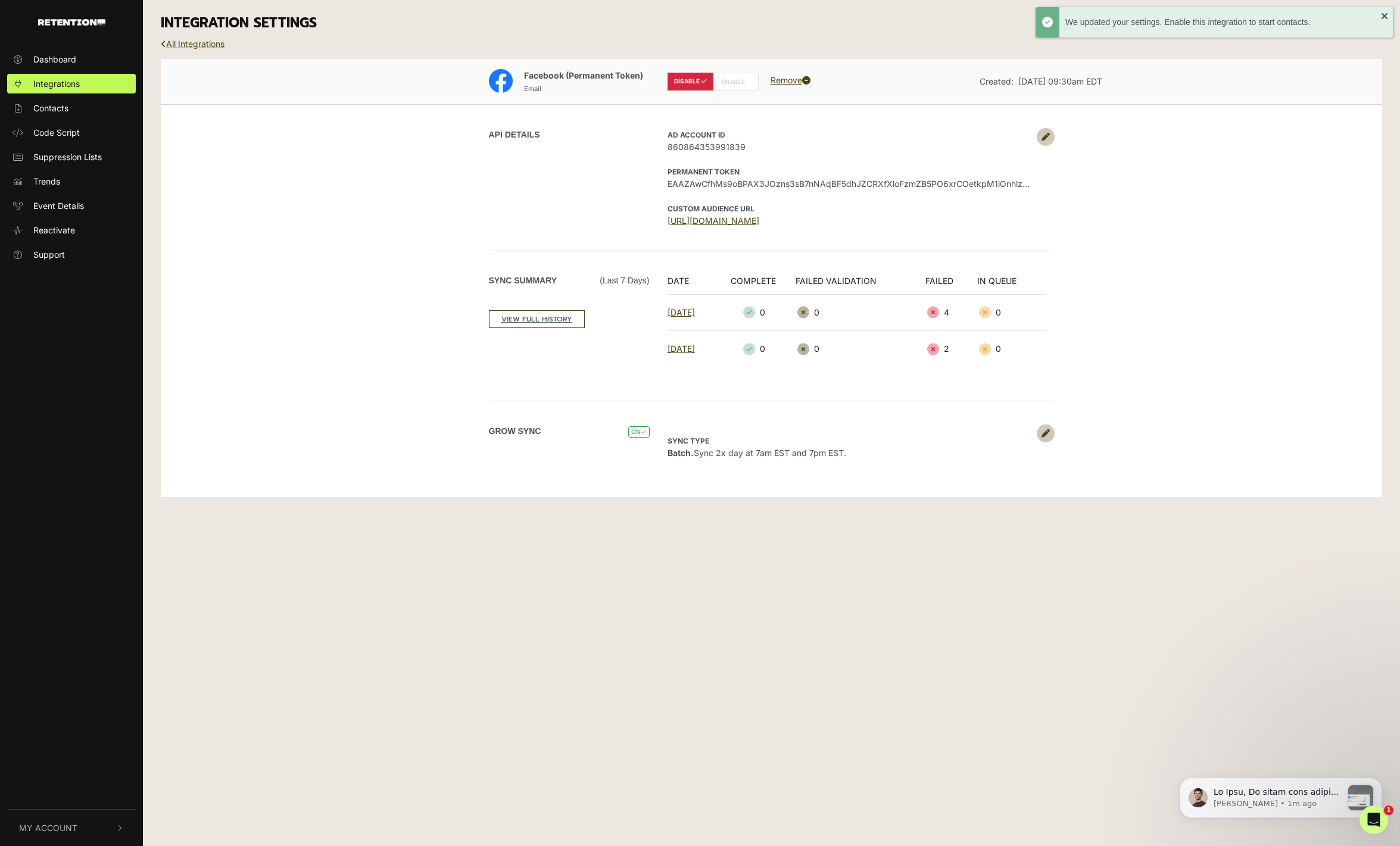
radio input "false"
radio input "true"
click at [204, 42] on link "All Integrations" at bounding box center [192, 44] width 64 height 10
